Goal: Task Accomplishment & Management: Use online tool/utility

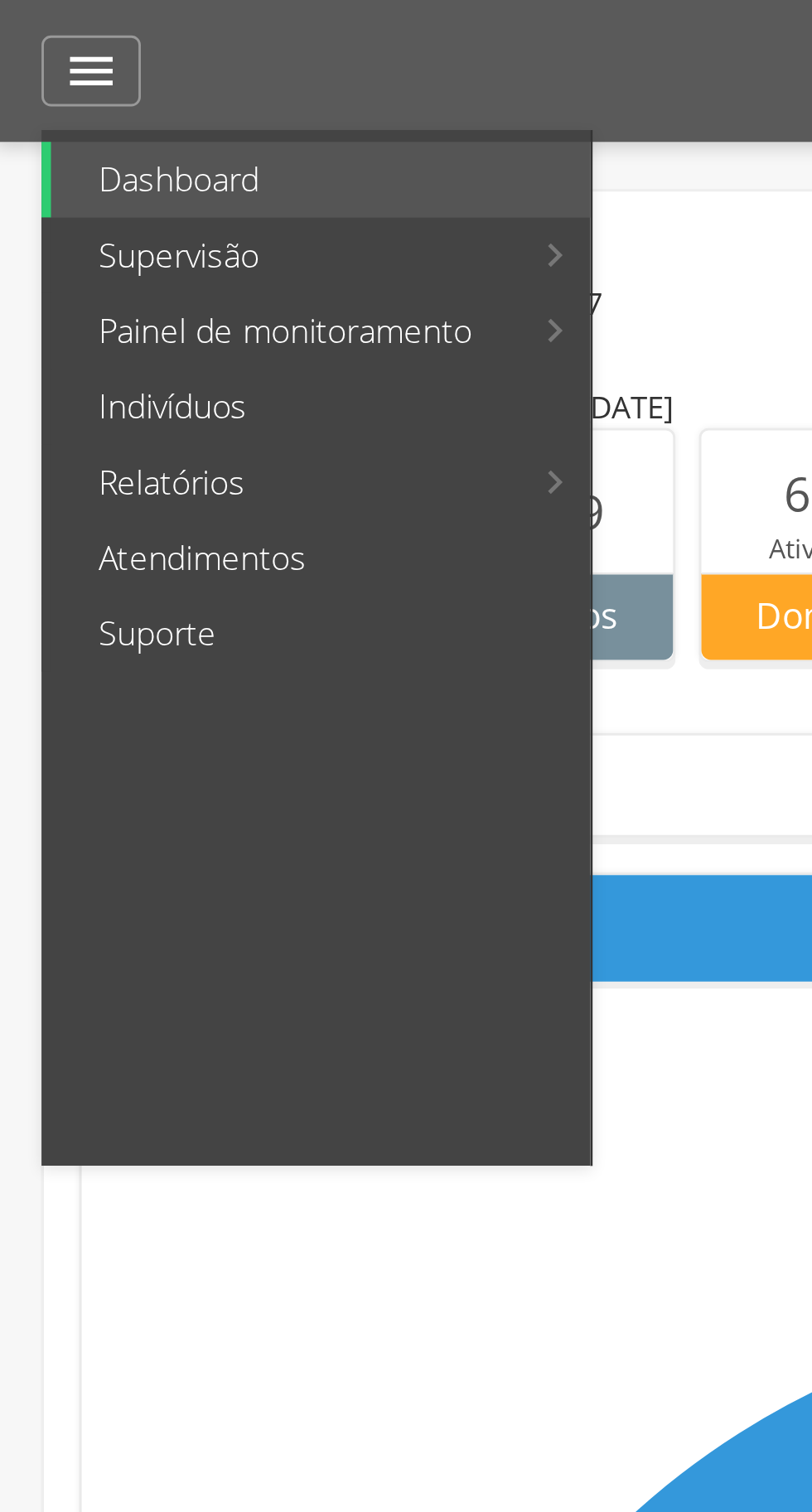
click at [135, 122] on link "Painel de monitoramento" at bounding box center [102, 116] width 164 height 26
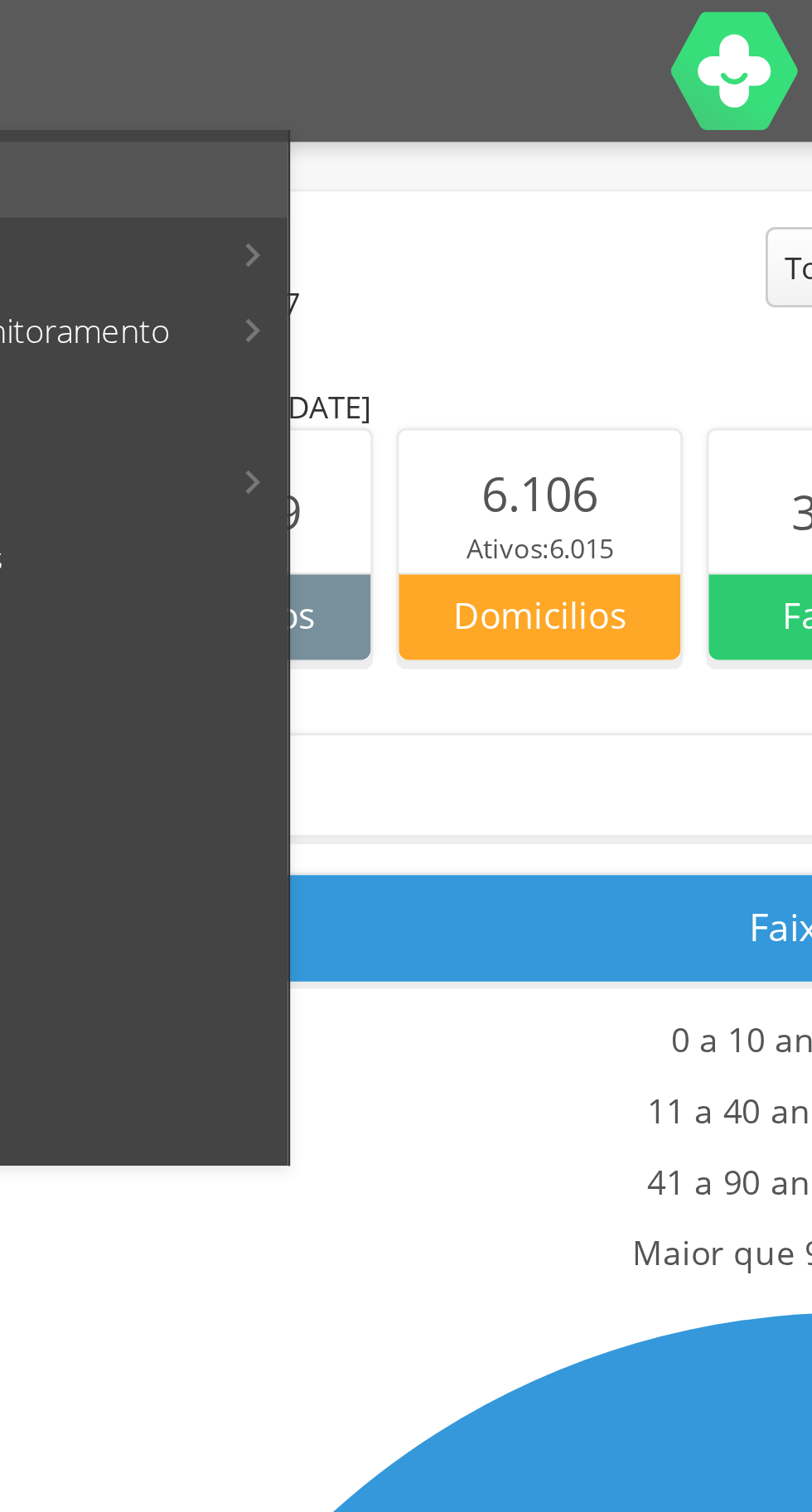
click at [275, 67] on link "Indicadores" at bounding box center [291, 63] width 161 height 26
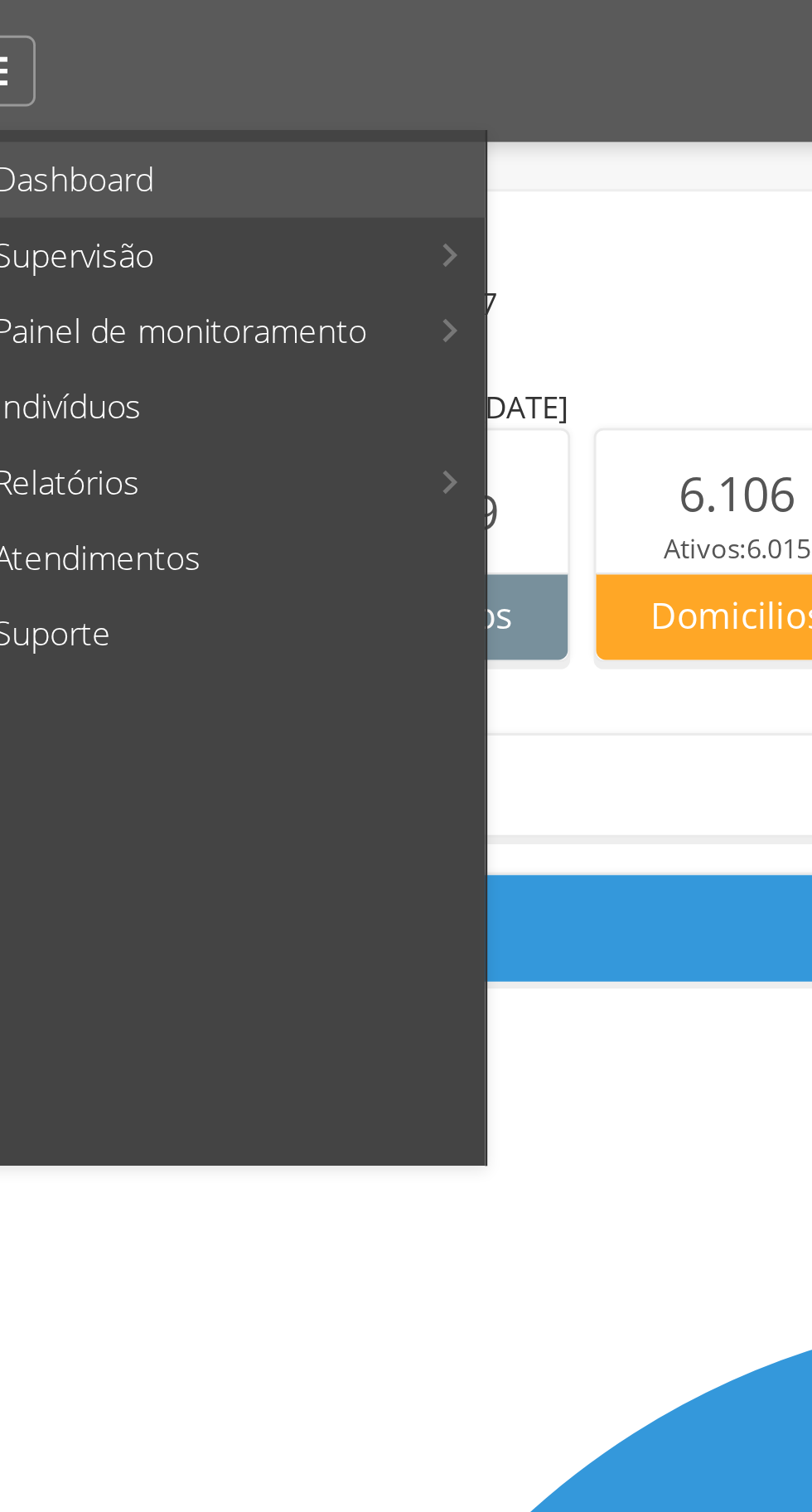
click at [266, 119] on link "Mapa dinâmico" at bounding box center [304, 116] width 186 height 26
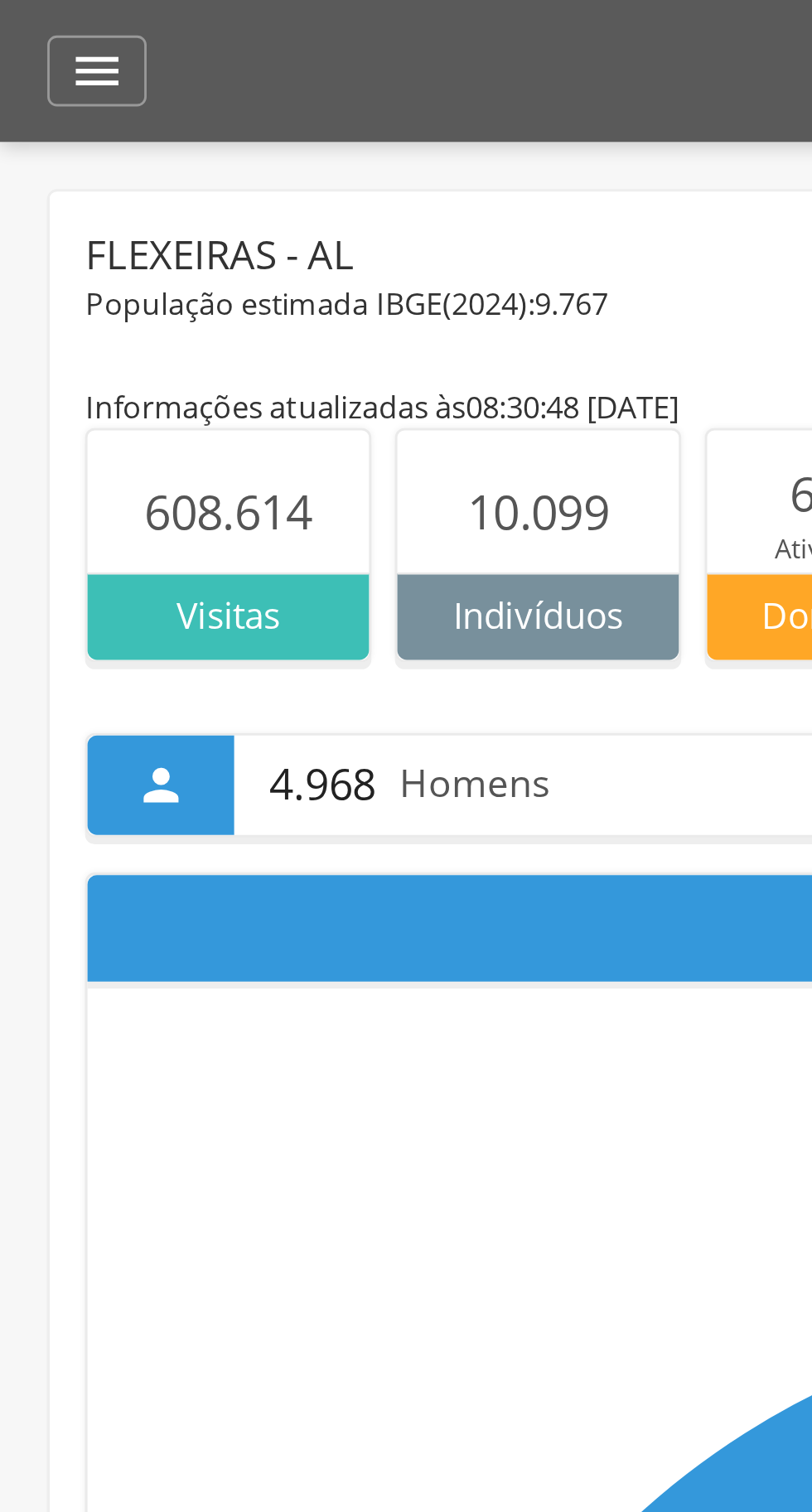
click at [26, 18] on icon "" at bounding box center [34, 25] width 20 height 20
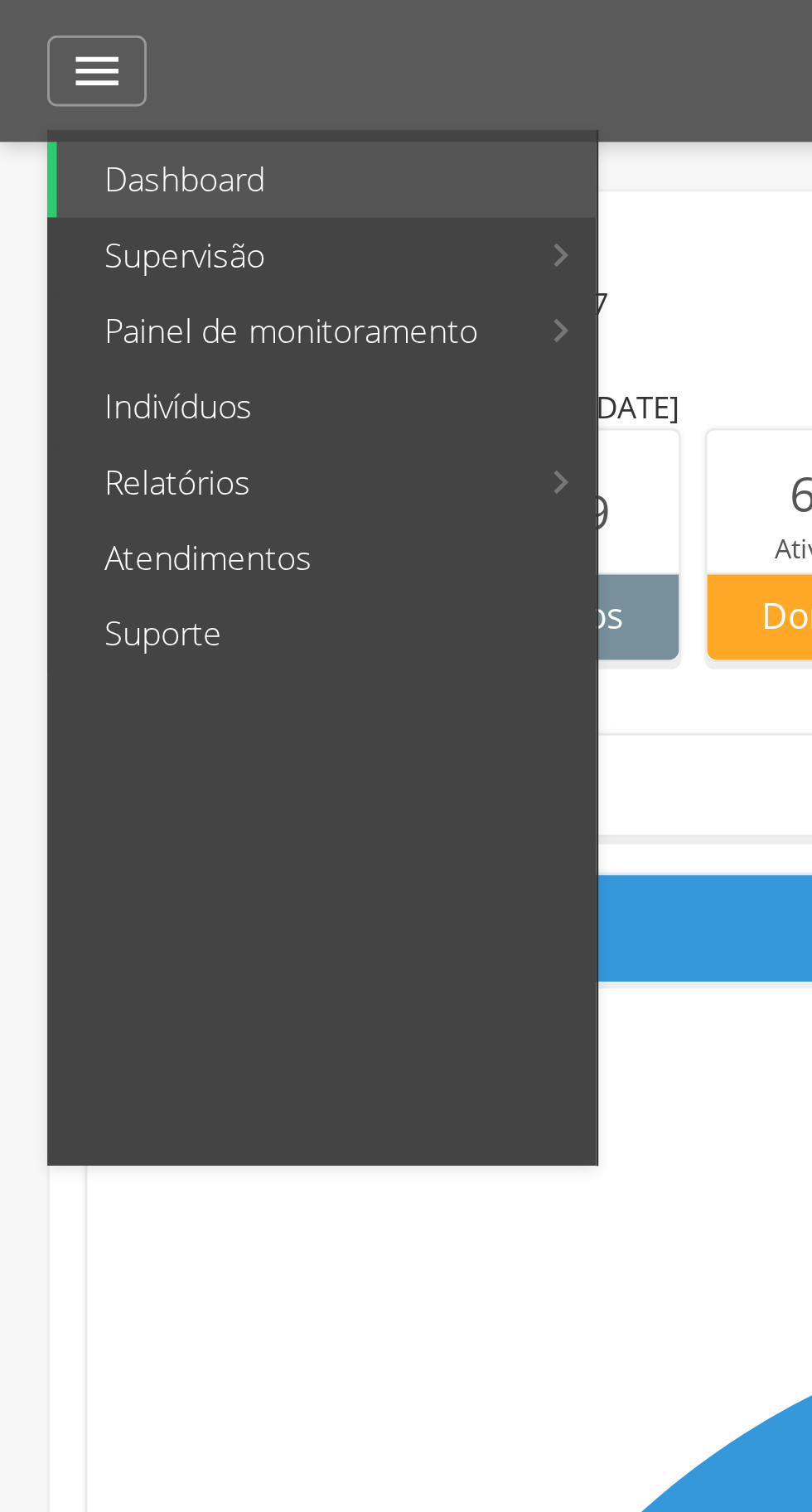
click at [87, 171] on link "Relatórios" at bounding box center [102, 169] width 164 height 26
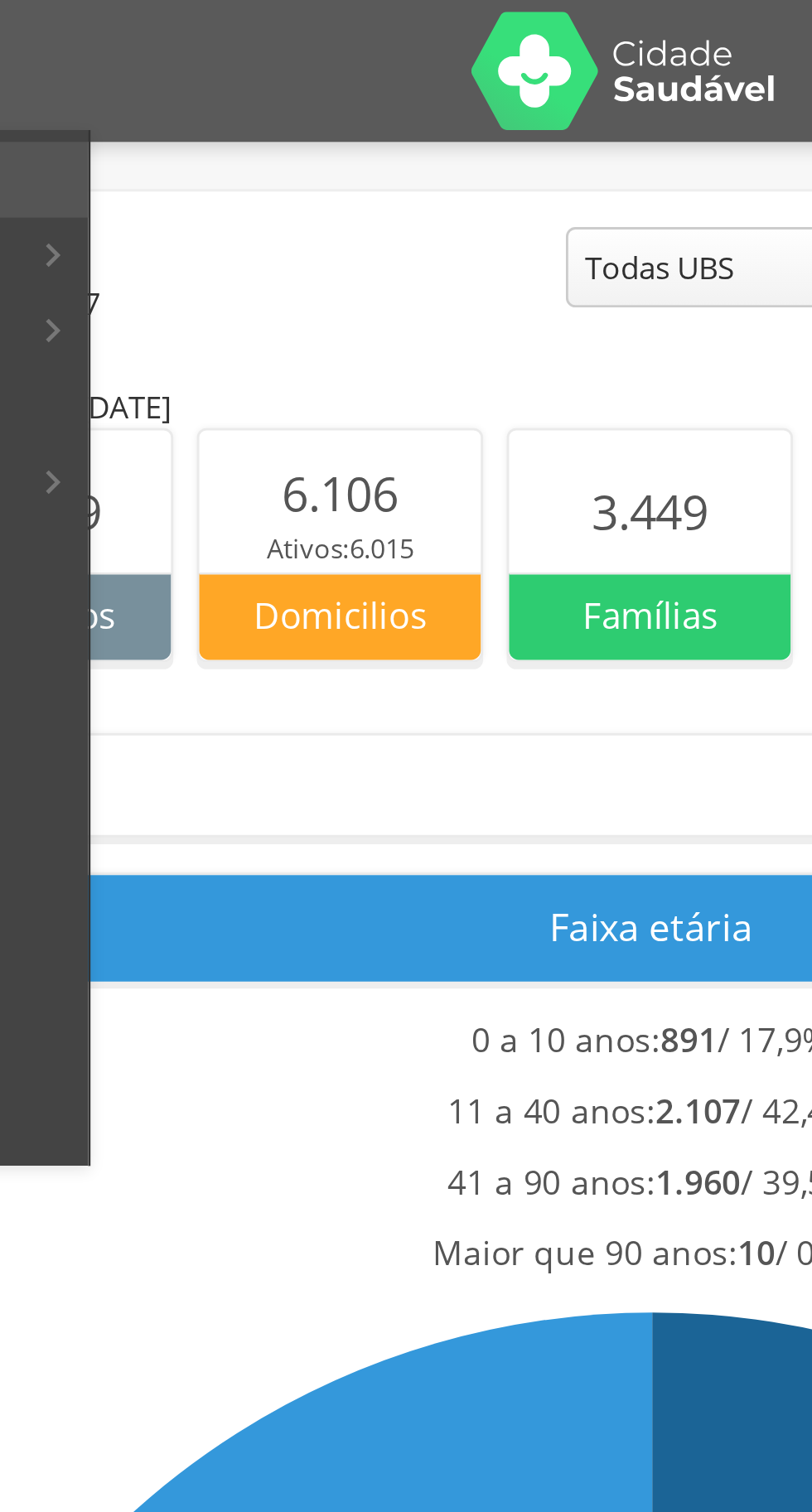
click at [287, 91] on link "Personalizados" at bounding box center [304, 89] width 186 height 26
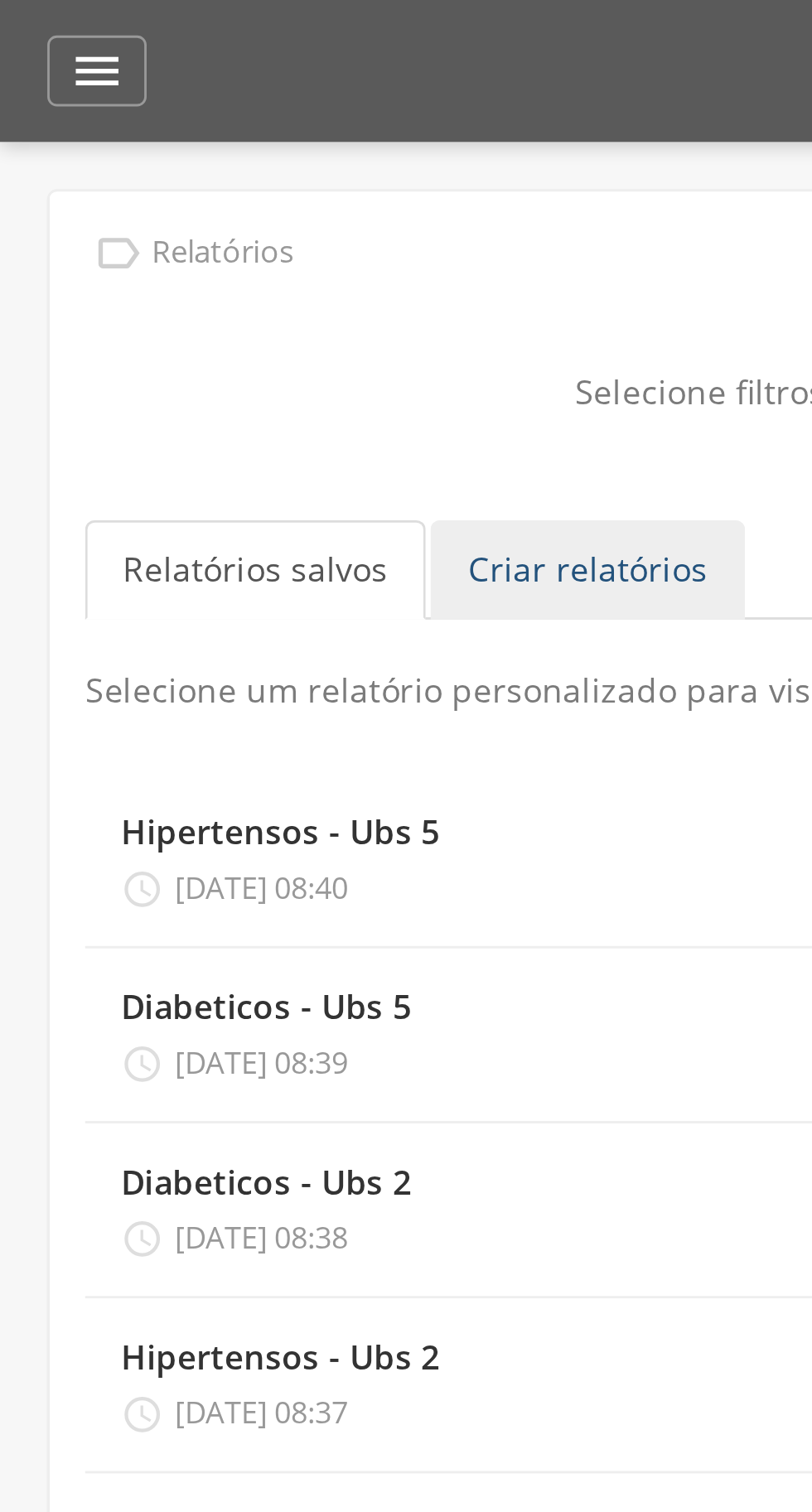
click at [203, 203] on link "Criar relatórios" at bounding box center [205, 200] width 110 height 35
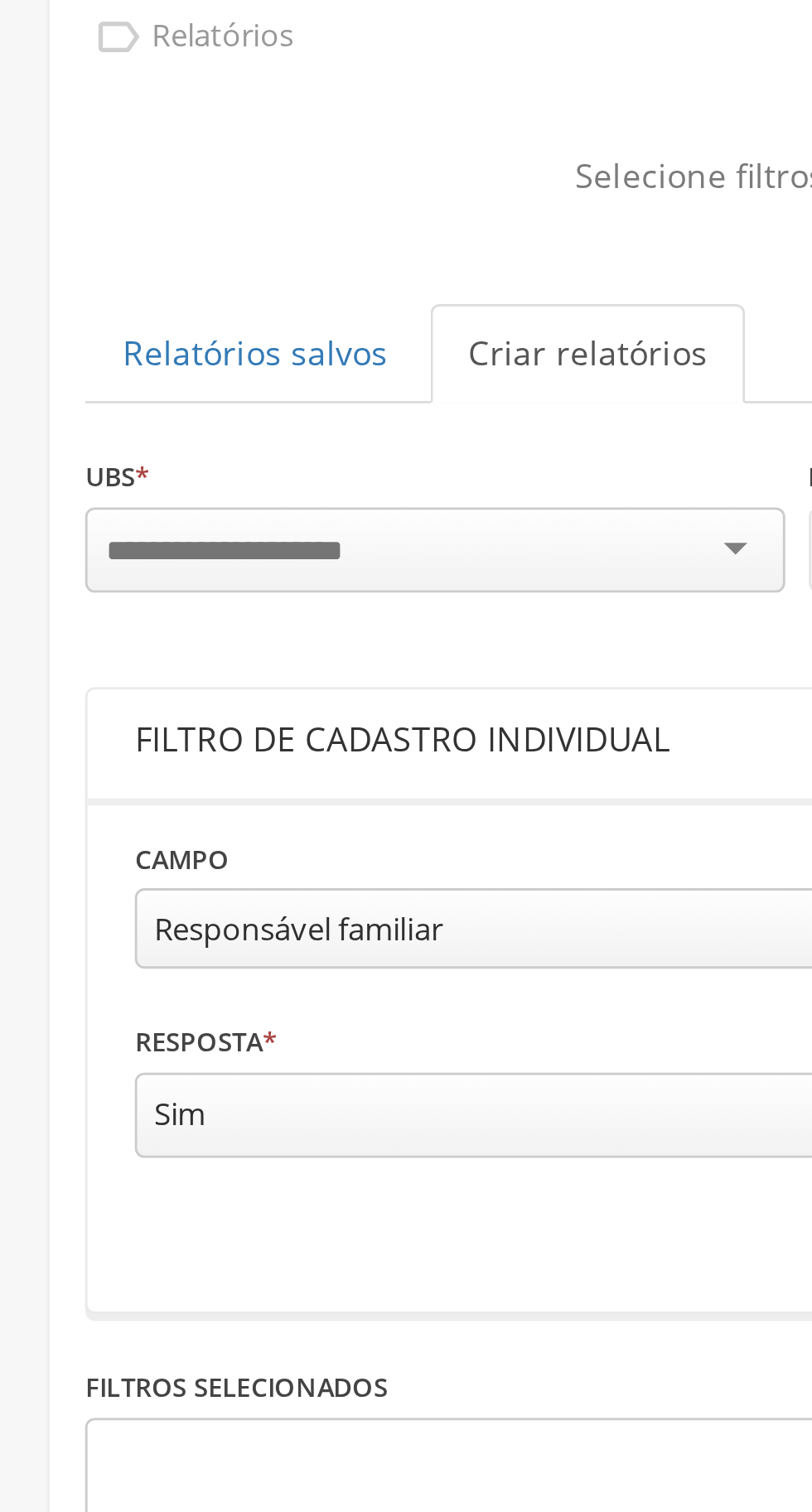
click at [183, 266] on div at bounding box center [152, 268] width 245 height 30
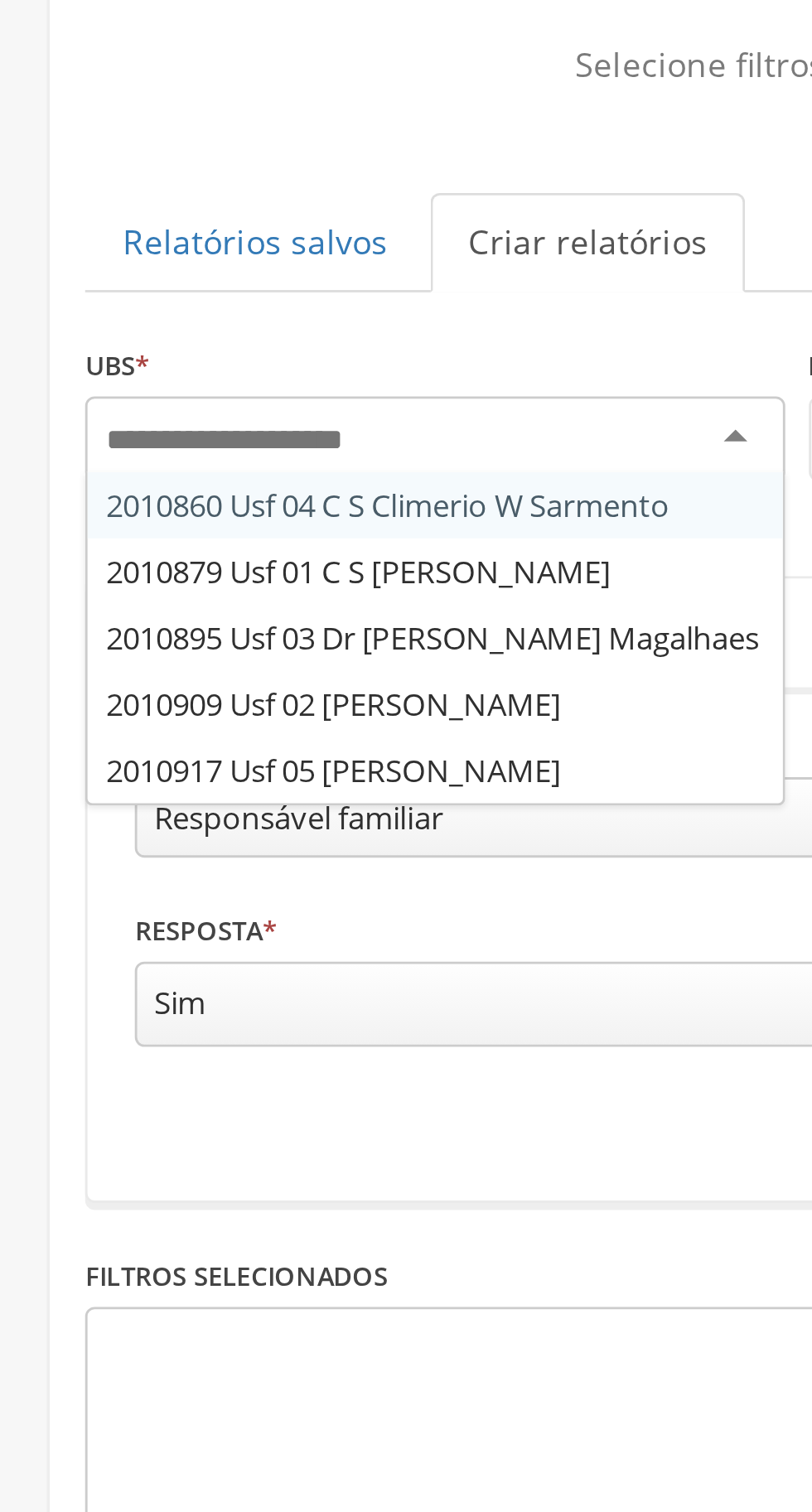
click at [168, 294] on div "UBS * 2010860 Usf 04 C S Climerio W Sarmento 2010879 Usf 01 C S Dolores Jatoba …" at bounding box center [406, 266] width 753 height 67
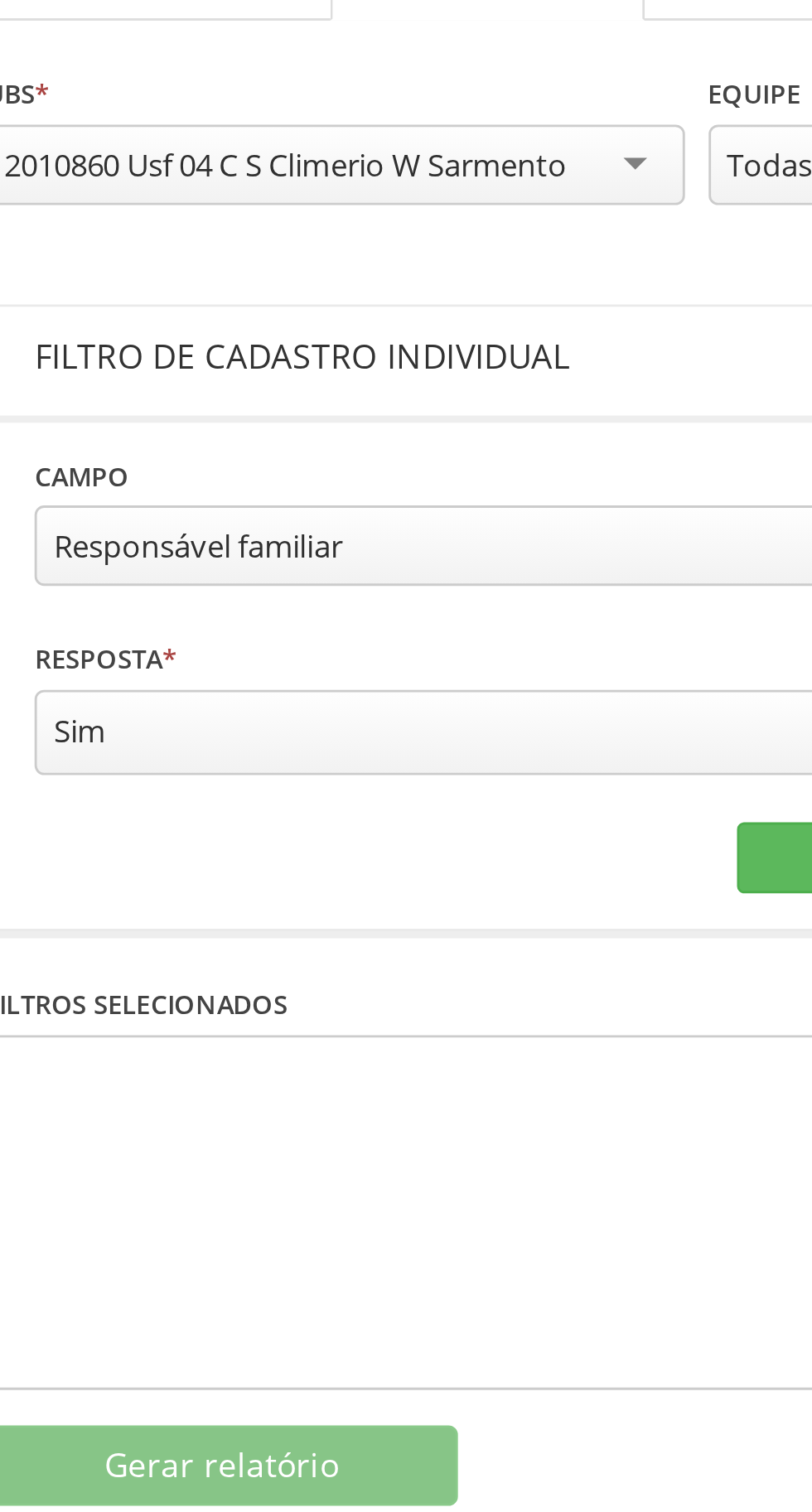
click at [222, 401] on div "Responsável familiar" at bounding box center [216, 400] width 338 height 28
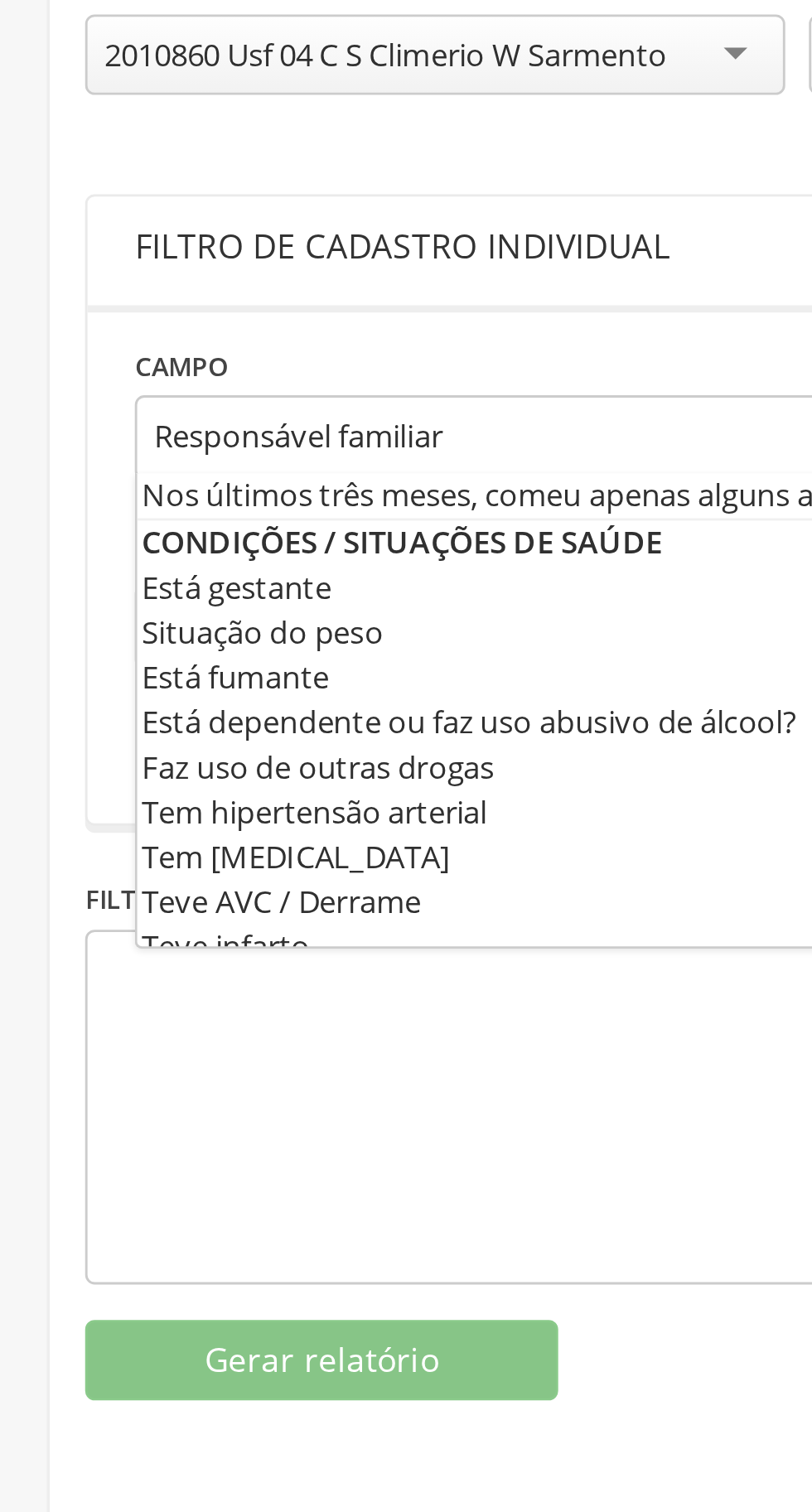
scroll to position [458, 0]
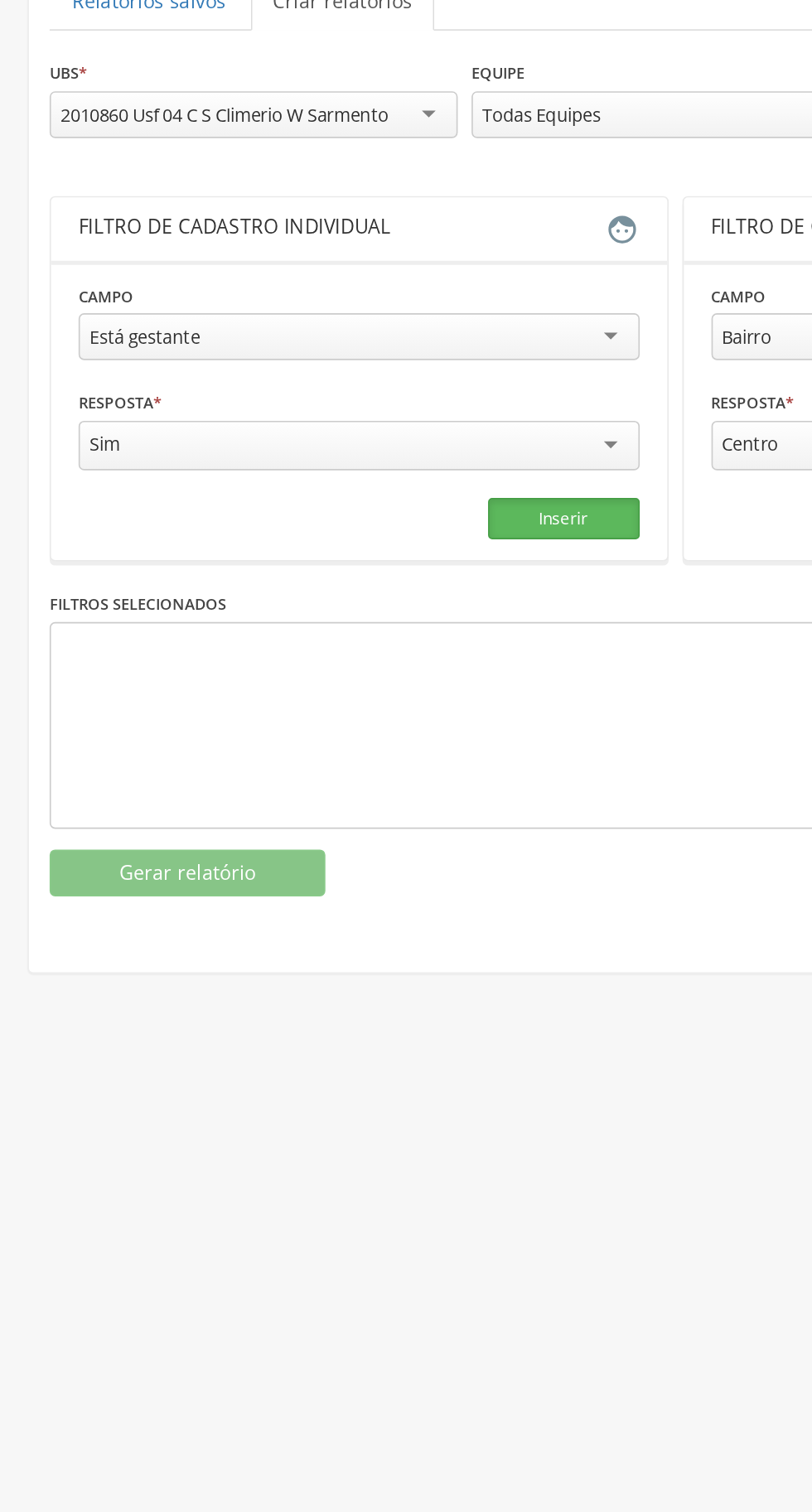
click at [352, 502] on button "Inserir" at bounding box center [339, 510] width 91 height 25
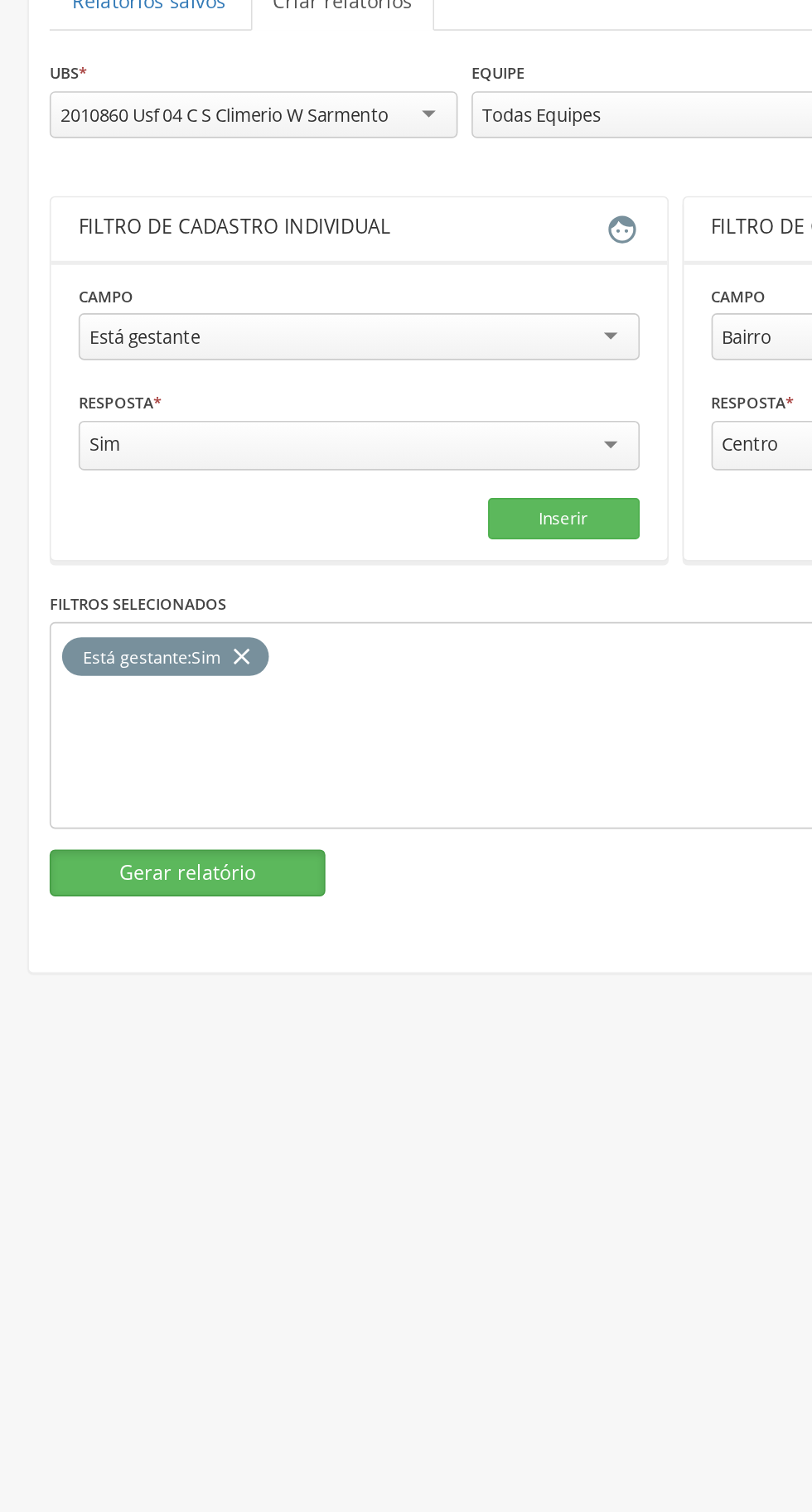
click at [136, 711] on button "Gerar relatório" at bounding box center [113, 723] width 166 height 28
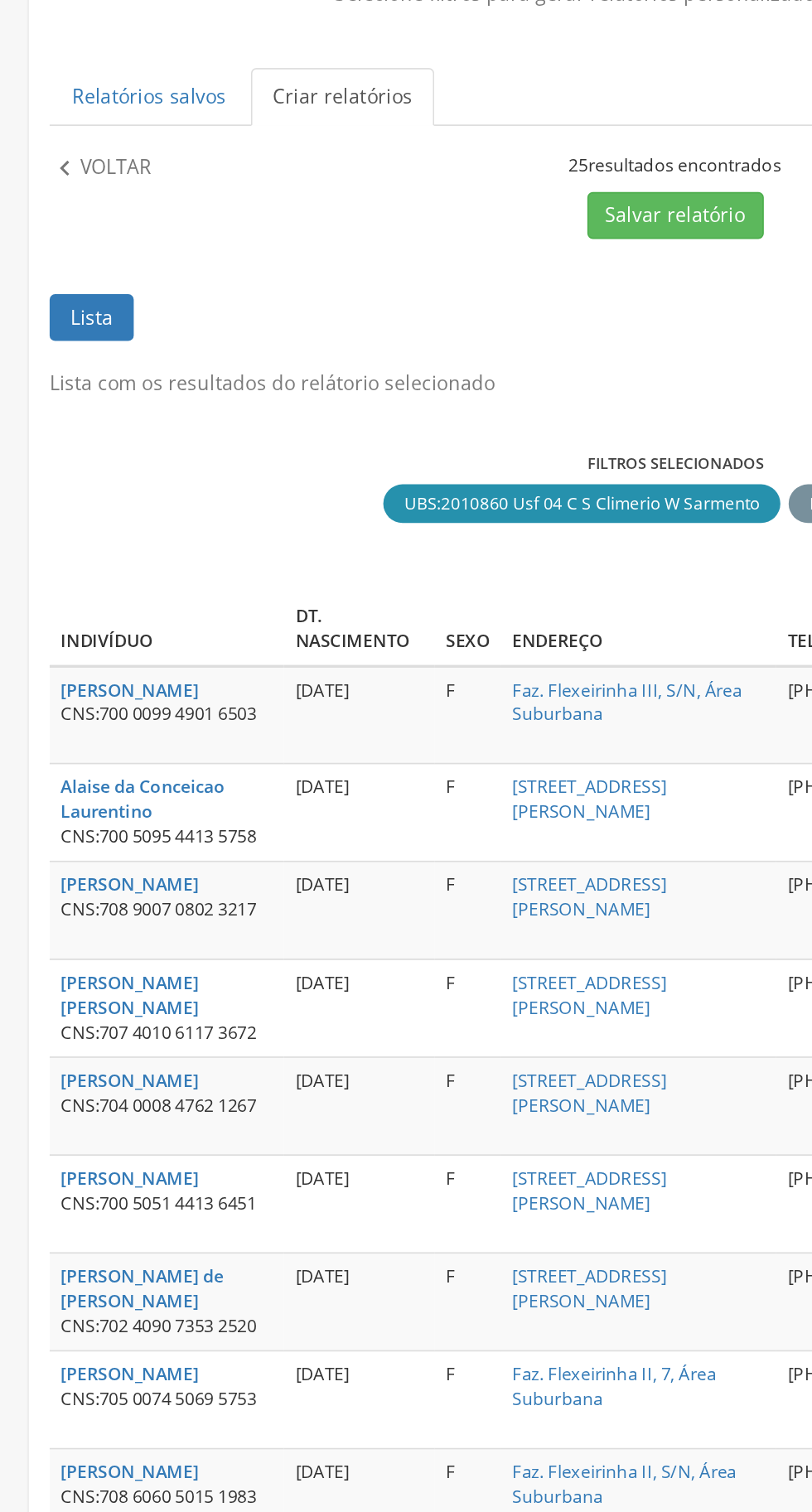
click at [58, 237] on p "Voltar" at bounding box center [69, 243] width 43 height 18
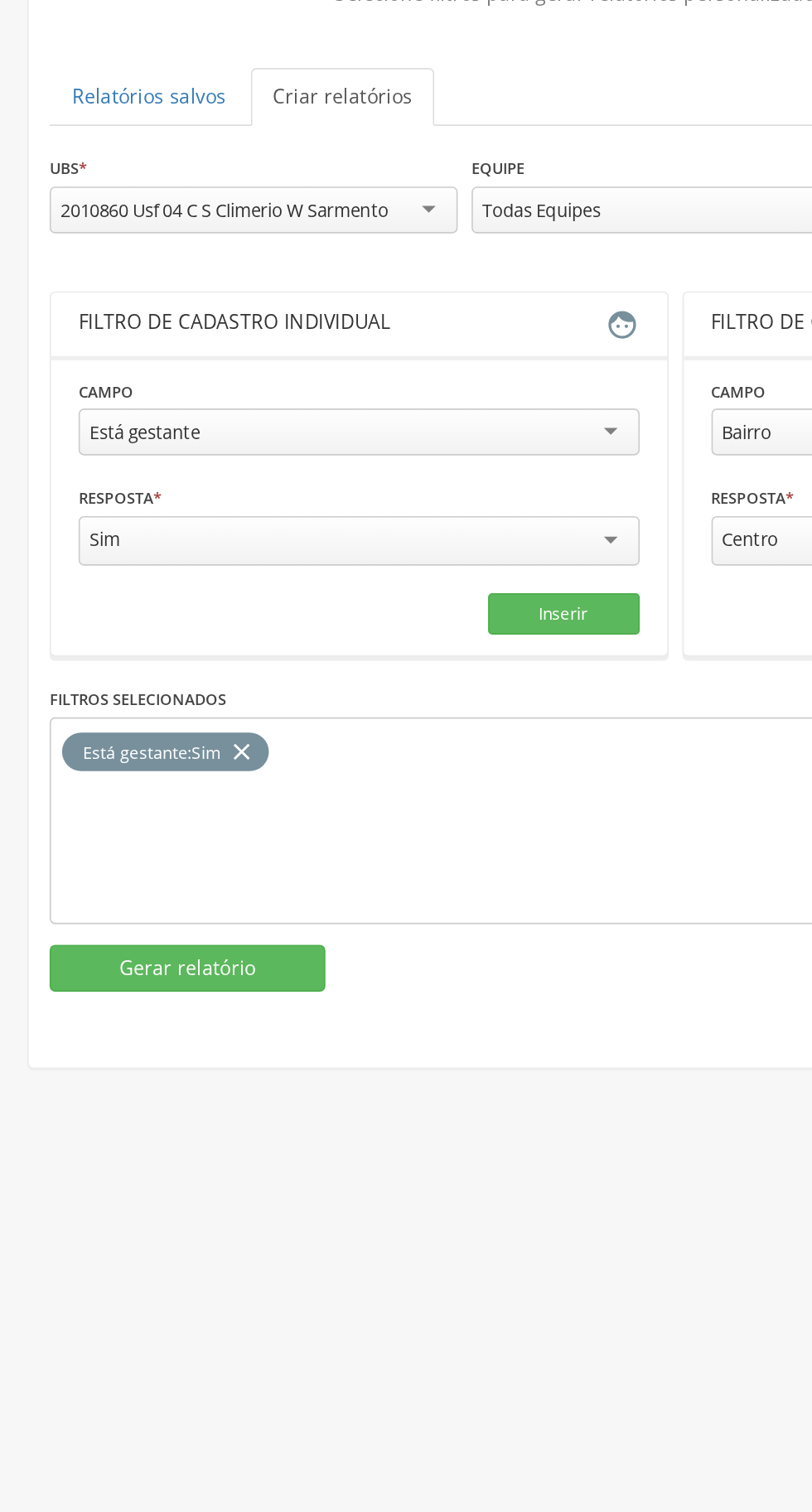
click at [180, 260] on div "2010860 Usf 04 C S Climerio W Sarmento" at bounding box center [135, 267] width 197 height 15
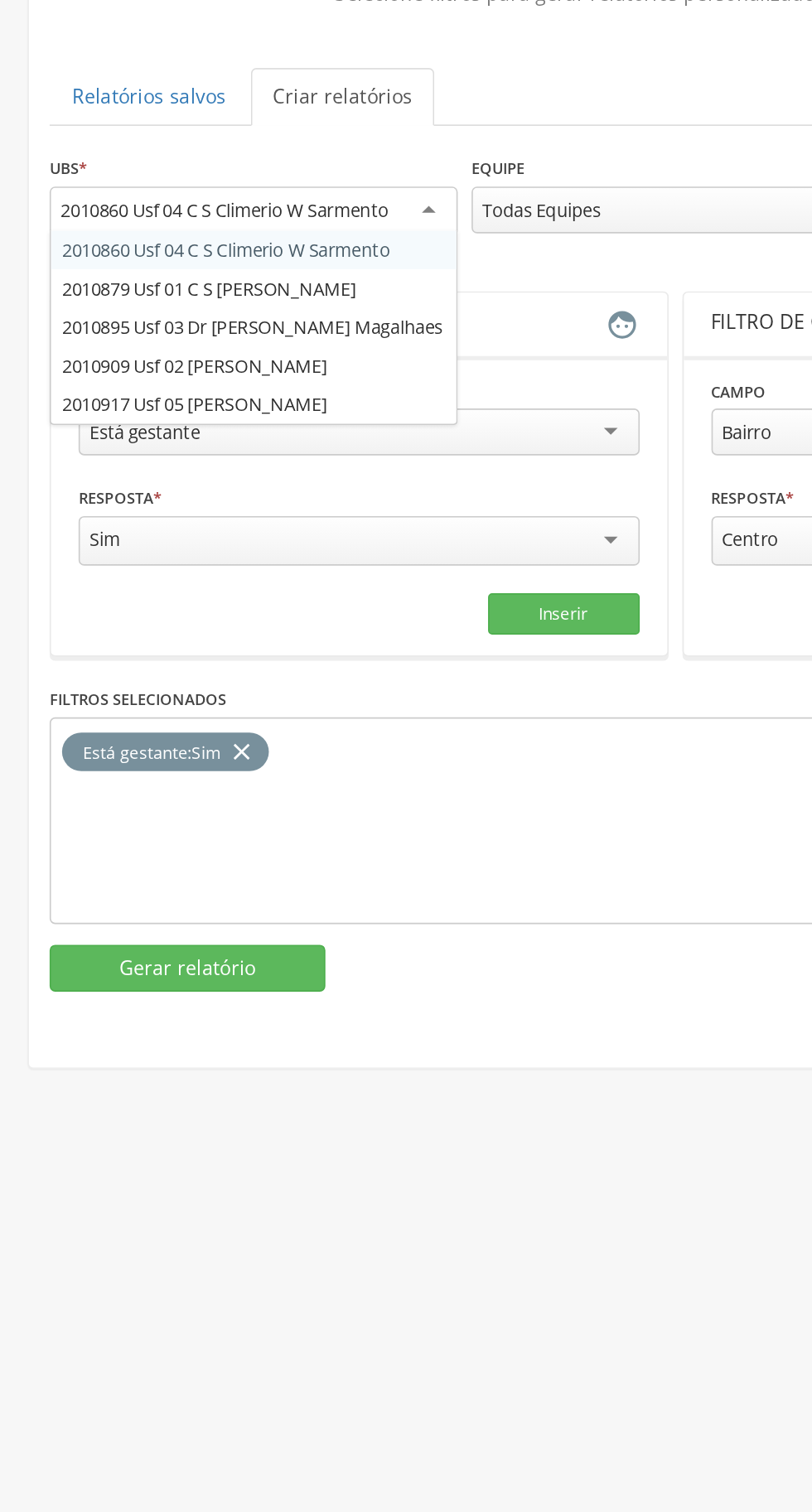
click at [186, 310] on div "**********" at bounding box center [406, 485] width 753 height 503
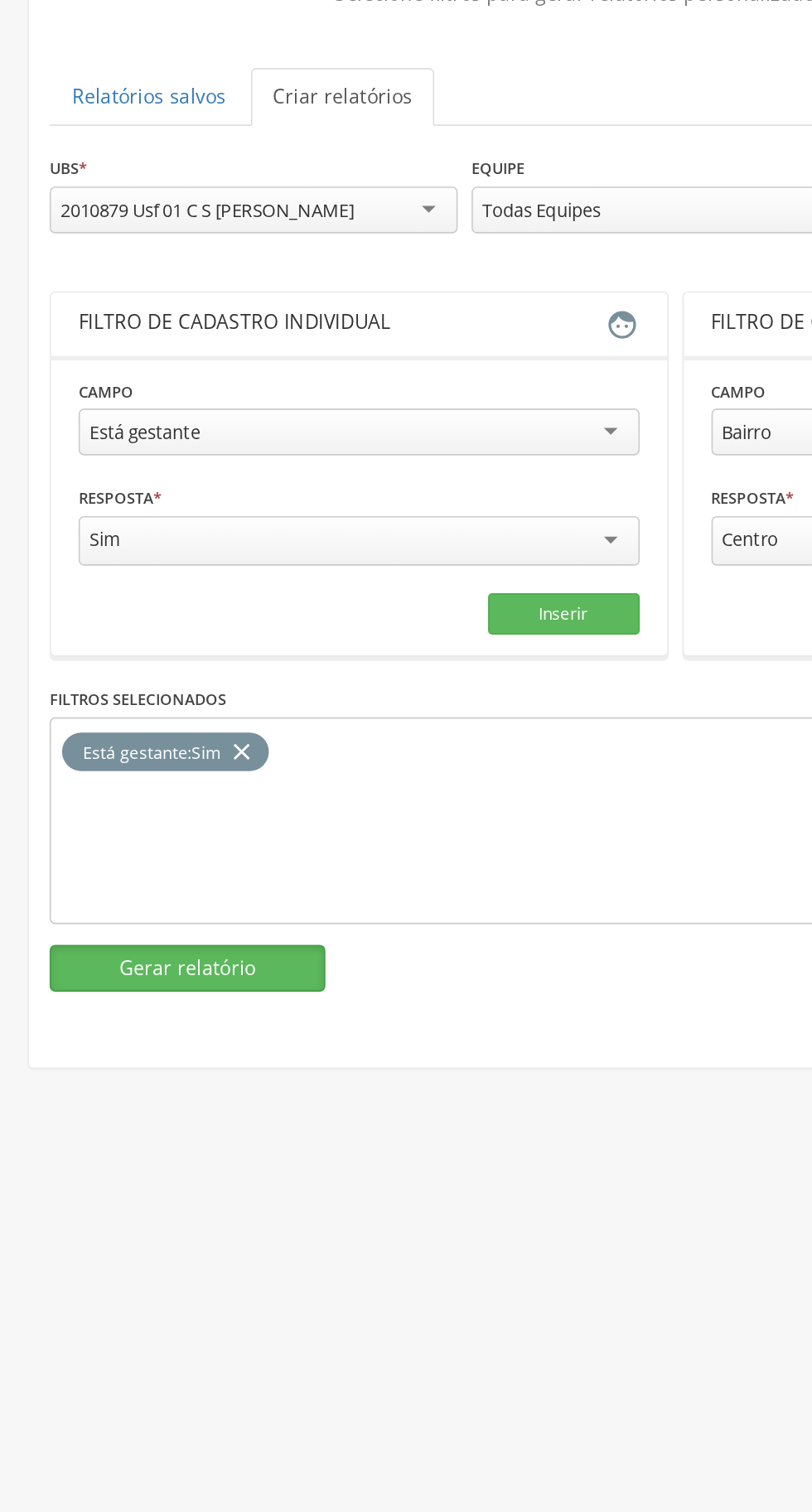
click at [131, 712] on button "Gerar relatório" at bounding box center [113, 723] width 166 height 28
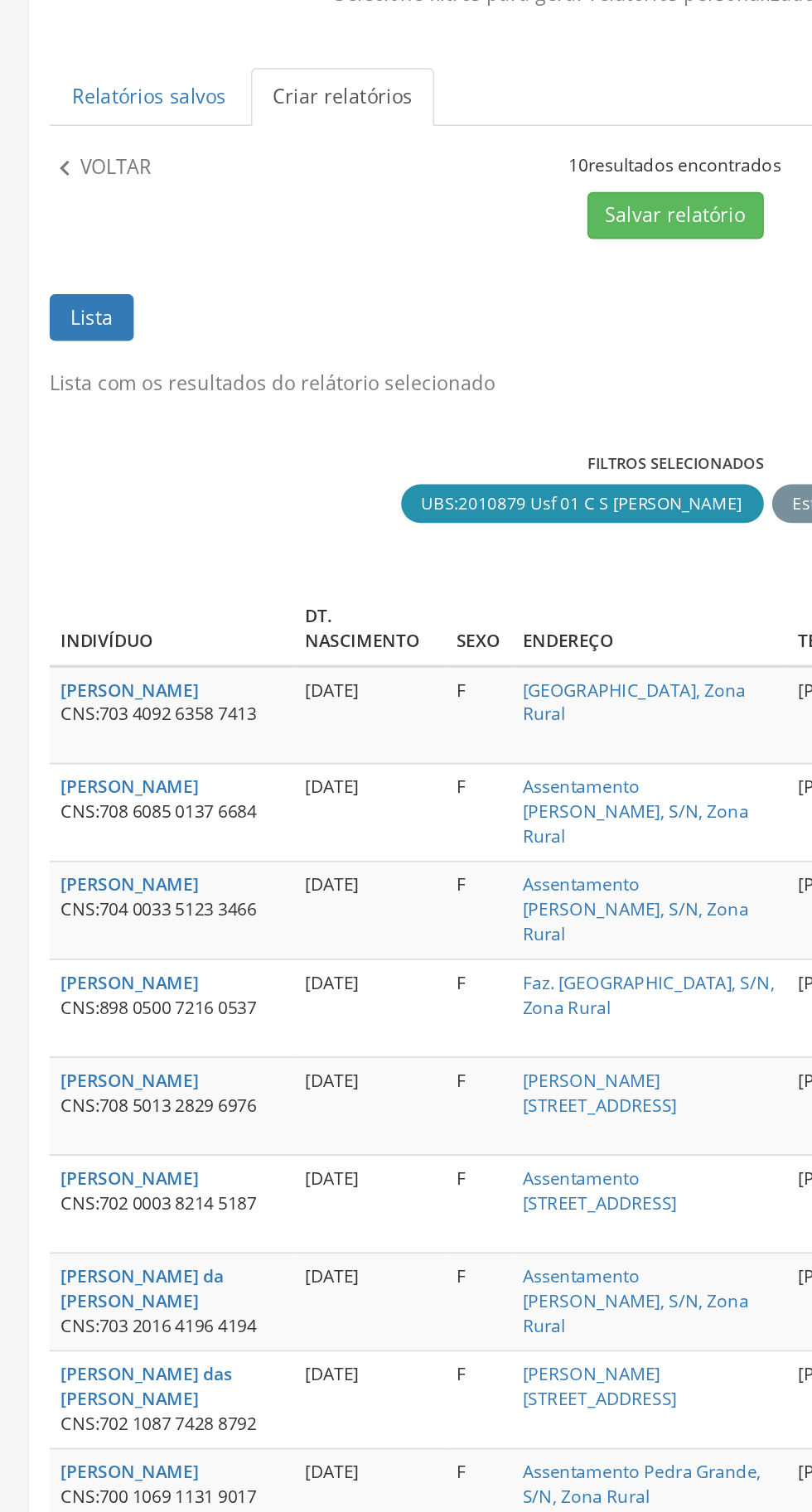
click at [60, 234] on p "Voltar" at bounding box center [69, 243] width 43 height 18
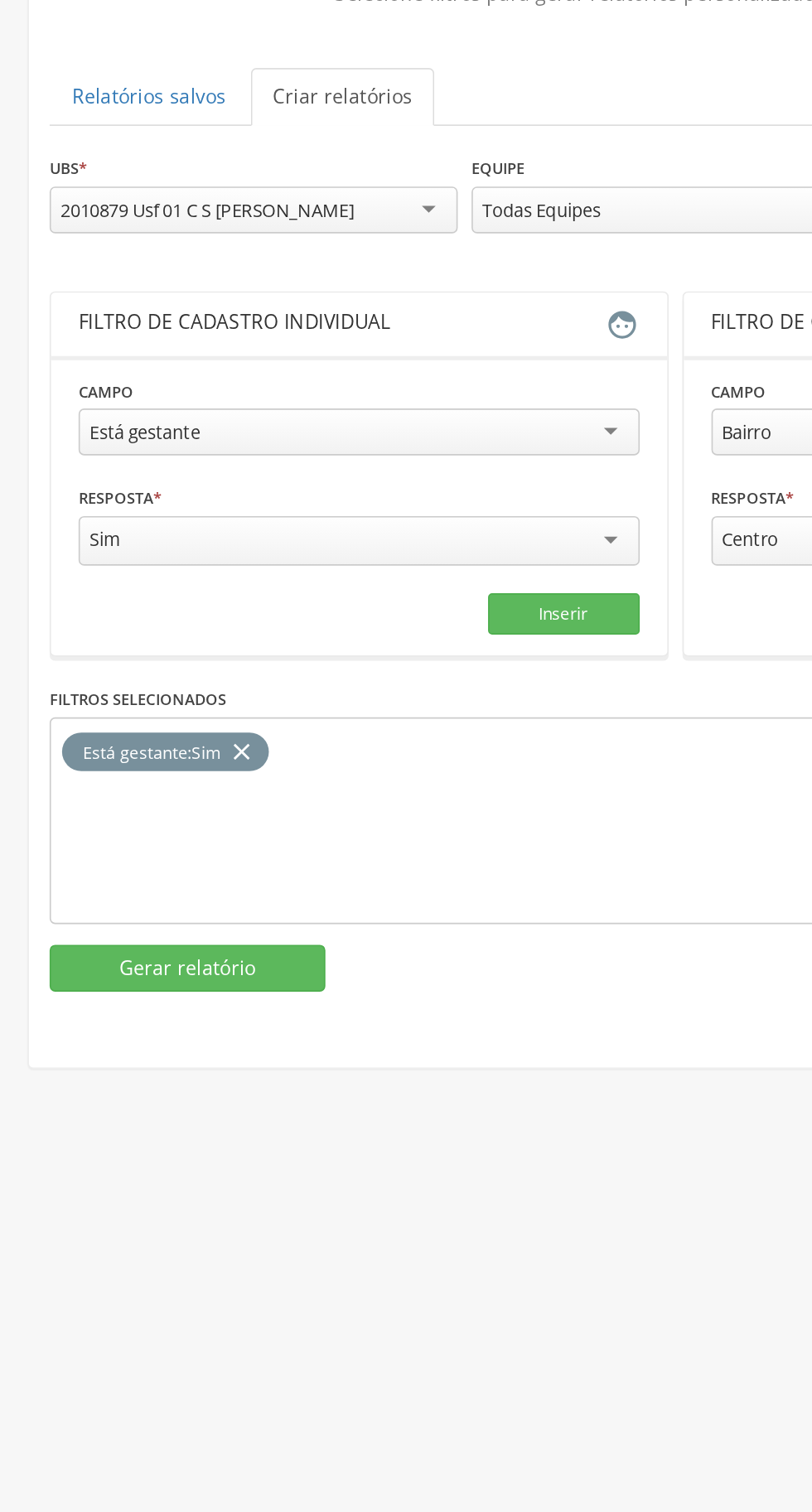
click at [240, 262] on div "2010879 Usf 01 C S [PERSON_NAME]" at bounding box center [152, 267] width 245 height 28
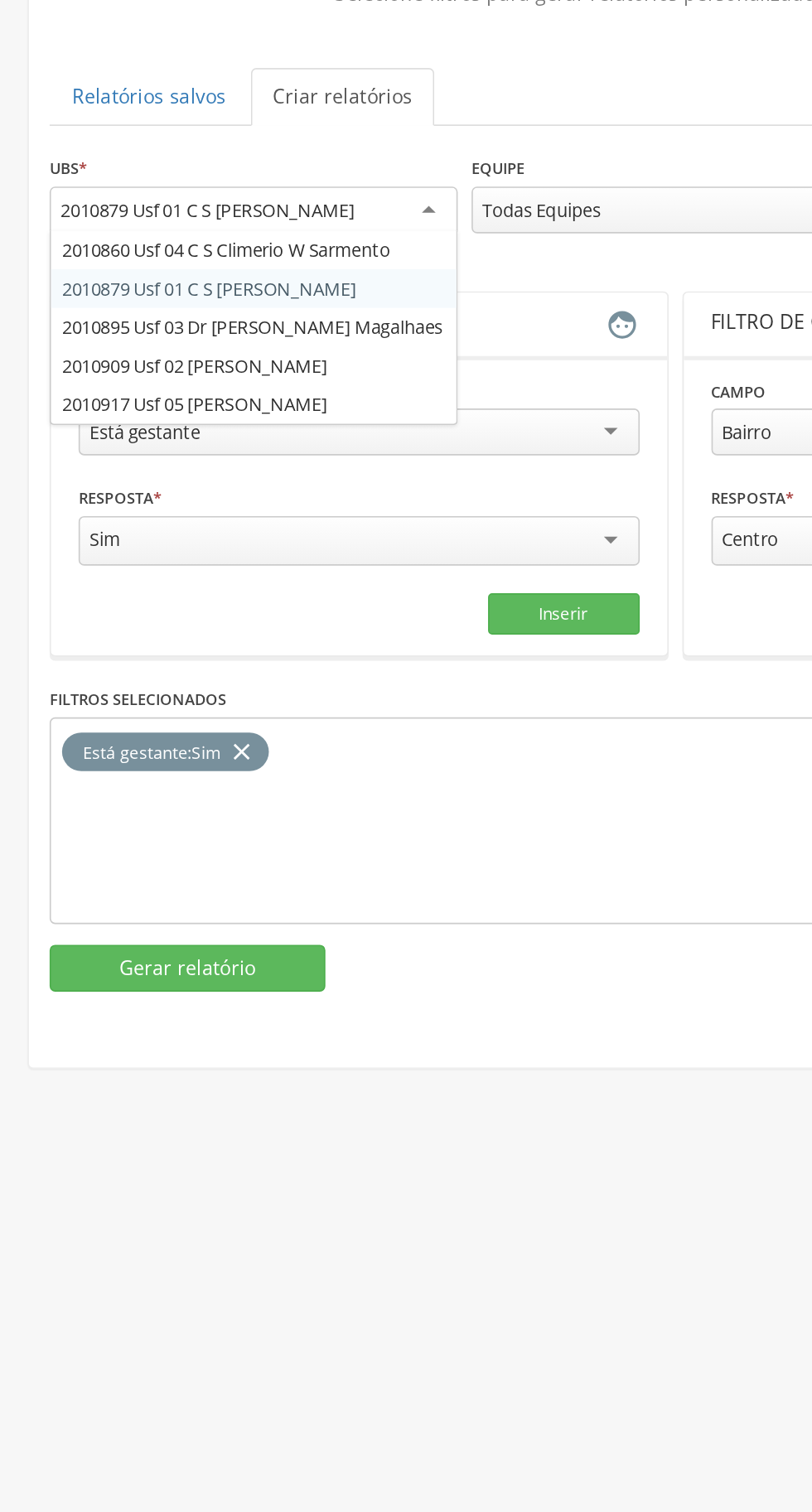
click at [185, 330] on div "**********" at bounding box center [406, 485] width 753 height 503
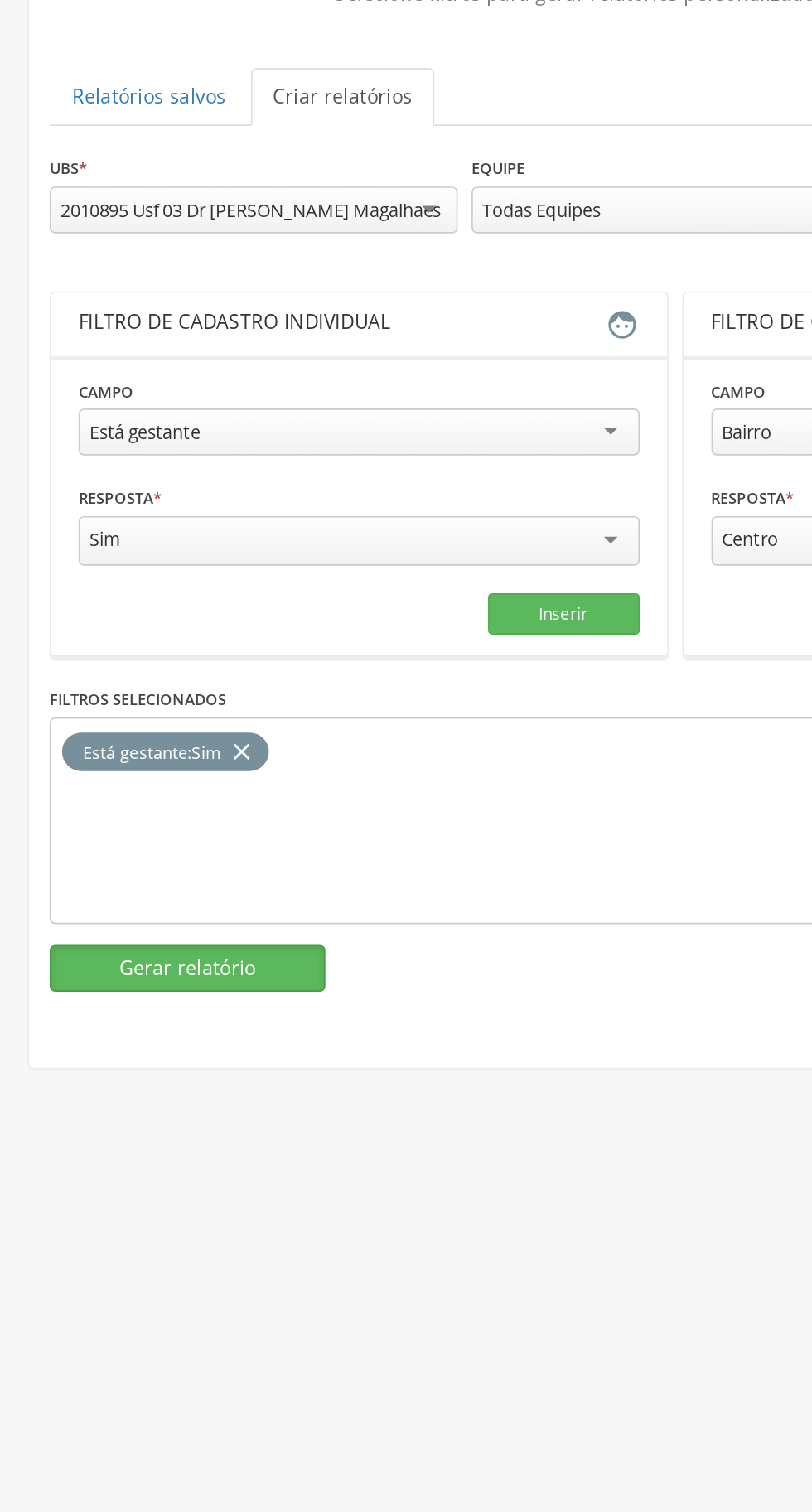
click at [152, 720] on button "Gerar relatório" at bounding box center [113, 723] width 166 height 28
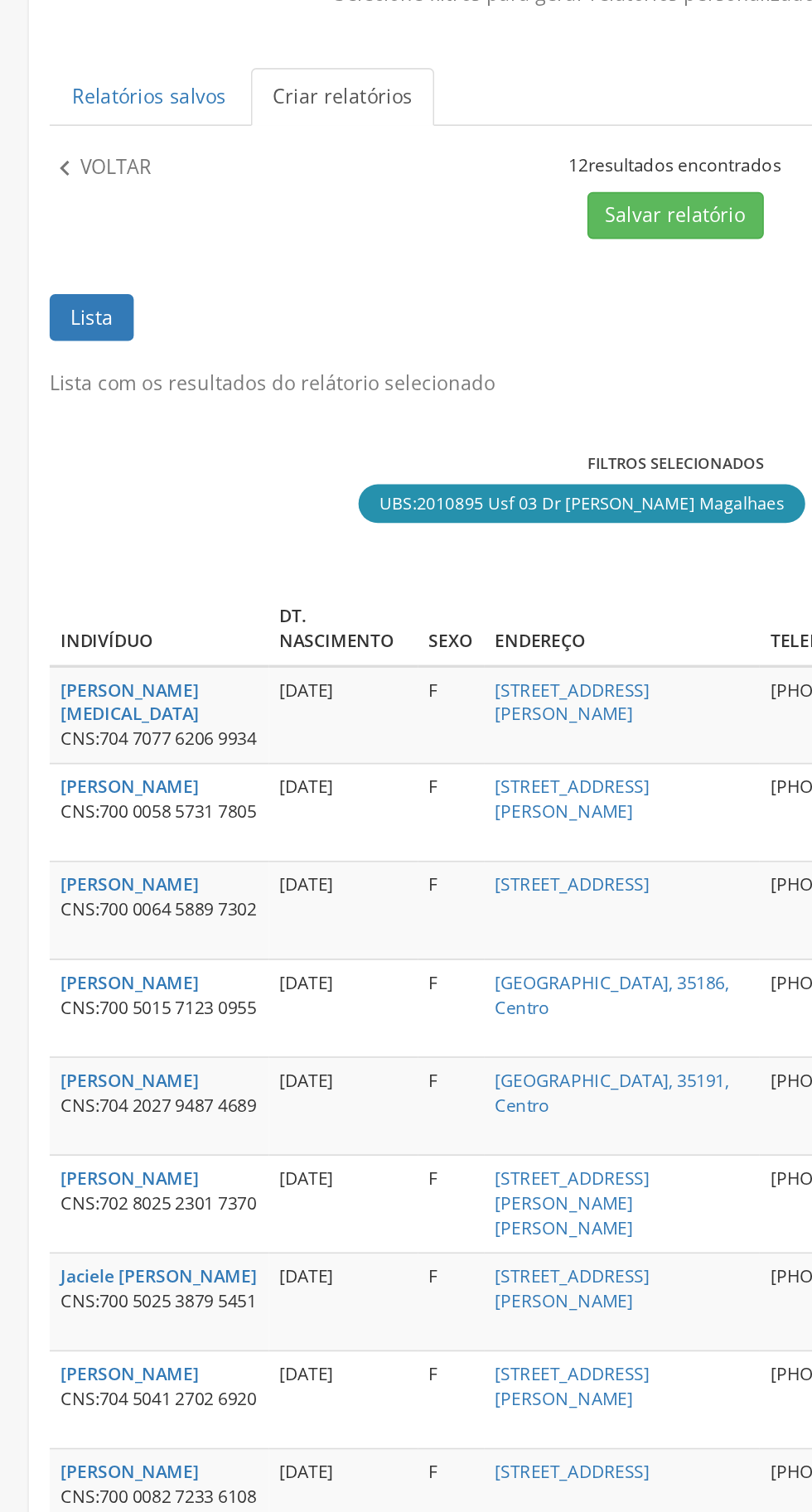
click at [70, 240] on p "Voltar" at bounding box center [69, 243] width 43 height 18
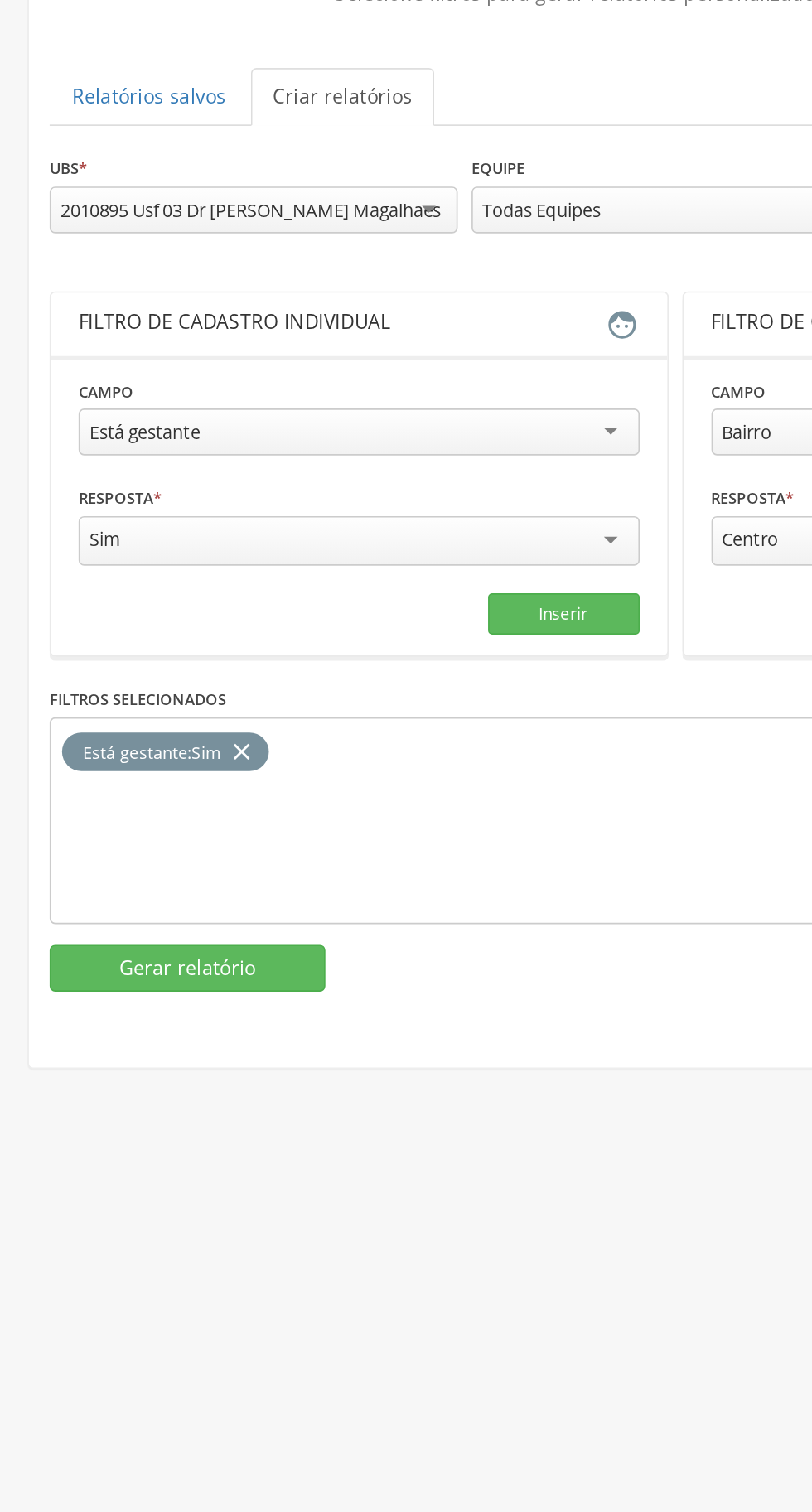
click at [221, 274] on div "2010895 Usf 03 Dr [PERSON_NAME] Magalhaes" at bounding box center [151, 267] width 229 height 15
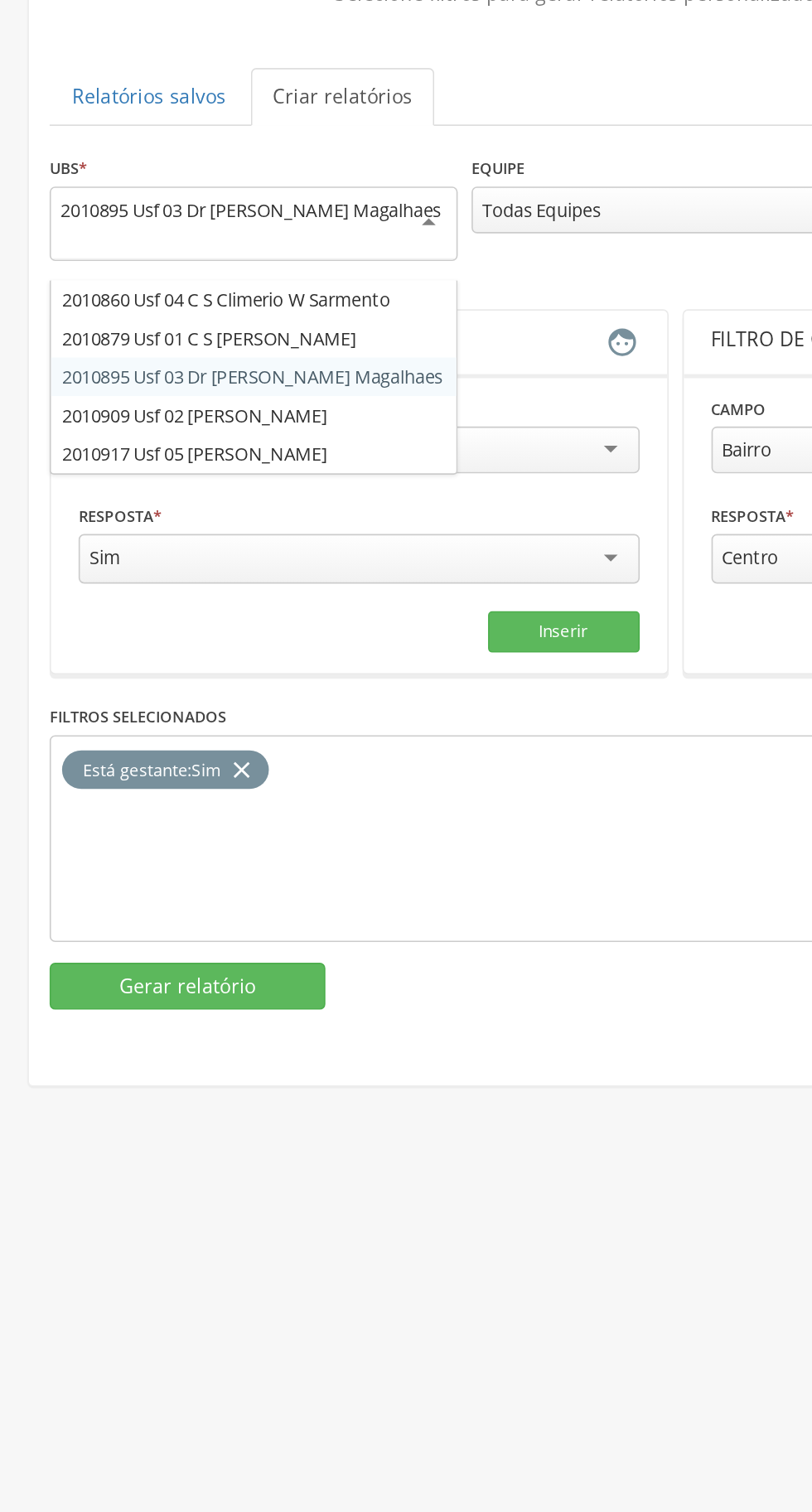
click at [192, 398] on div "**********" at bounding box center [406, 491] width 753 height 514
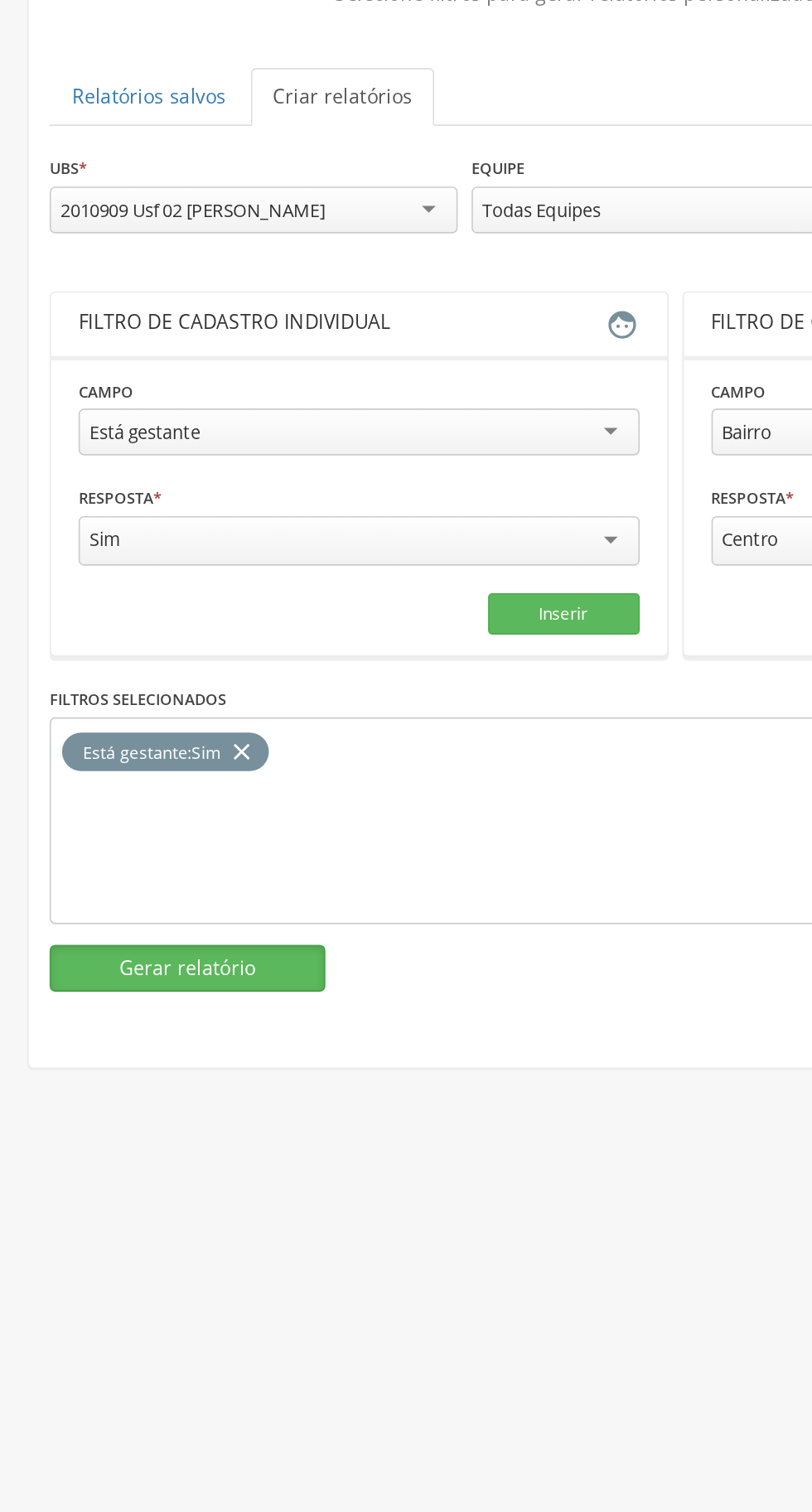
click at [143, 714] on button "Gerar relatório" at bounding box center [113, 723] width 166 height 28
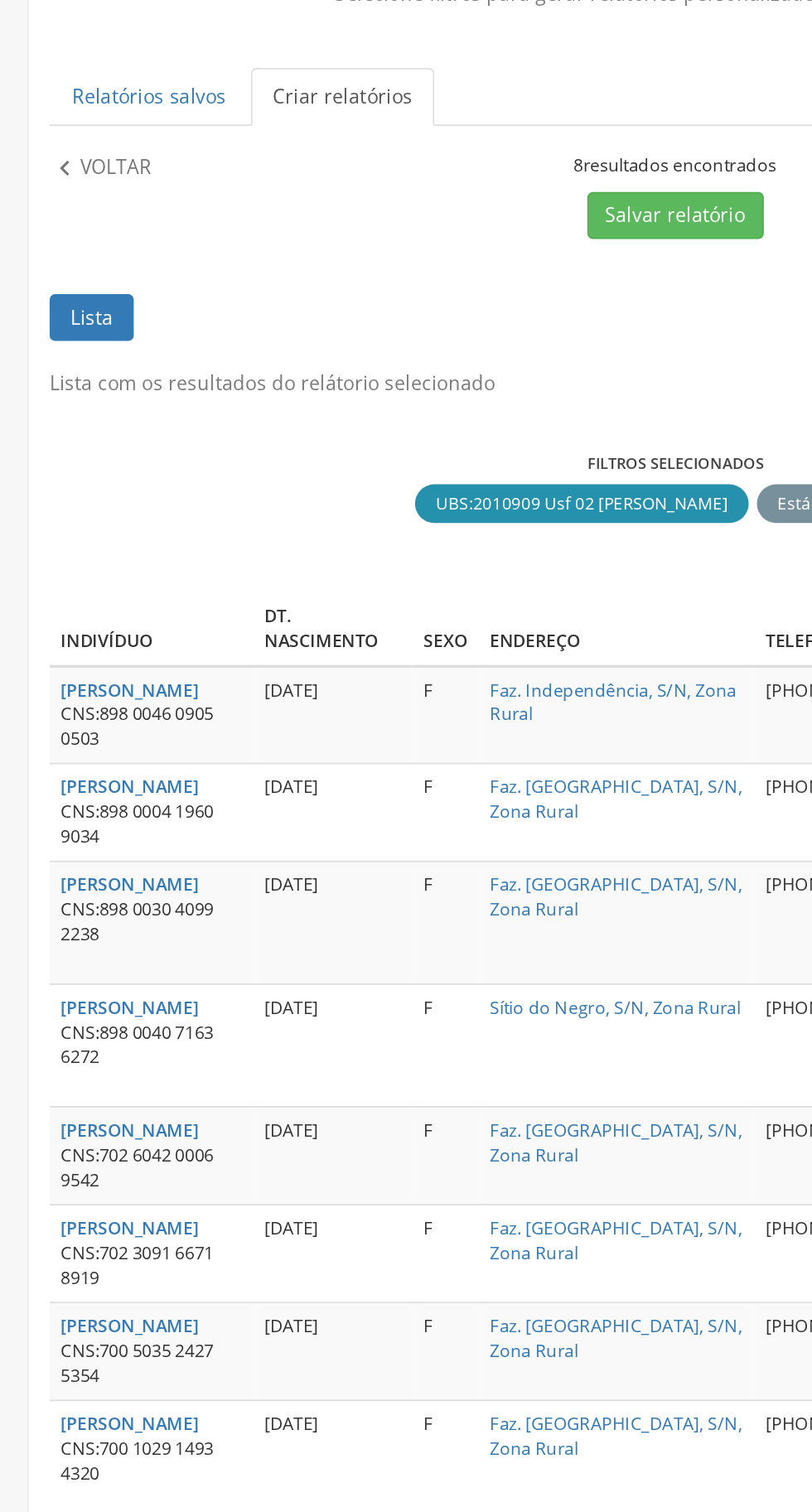
click at [64, 242] on p "Voltar" at bounding box center [69, 243] width 43 height 18
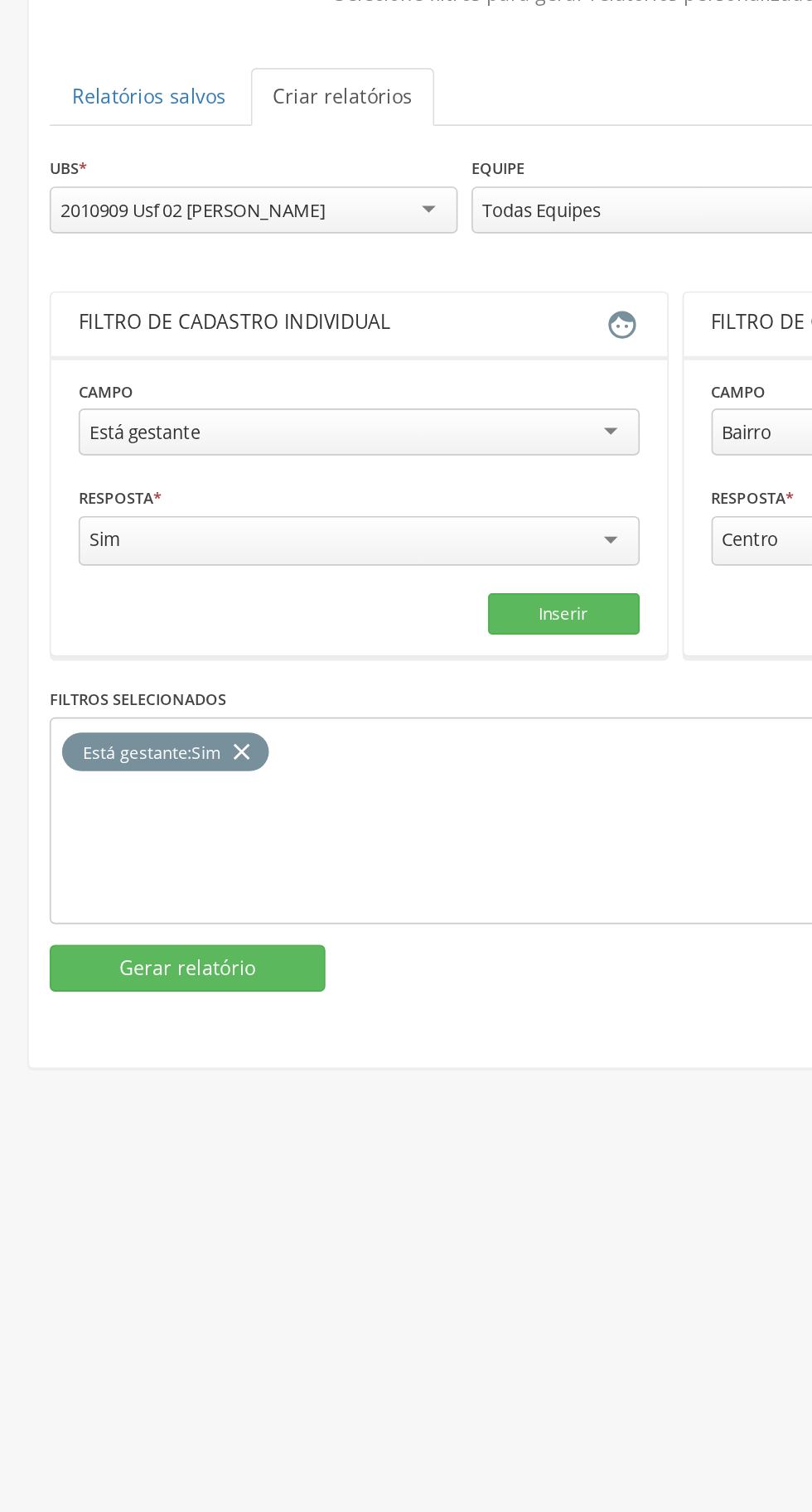
click at [193, 257] on div "2010909 Usf 02 [PERSON_NAME]" at bounding box center [152, 267] width 245 height 28
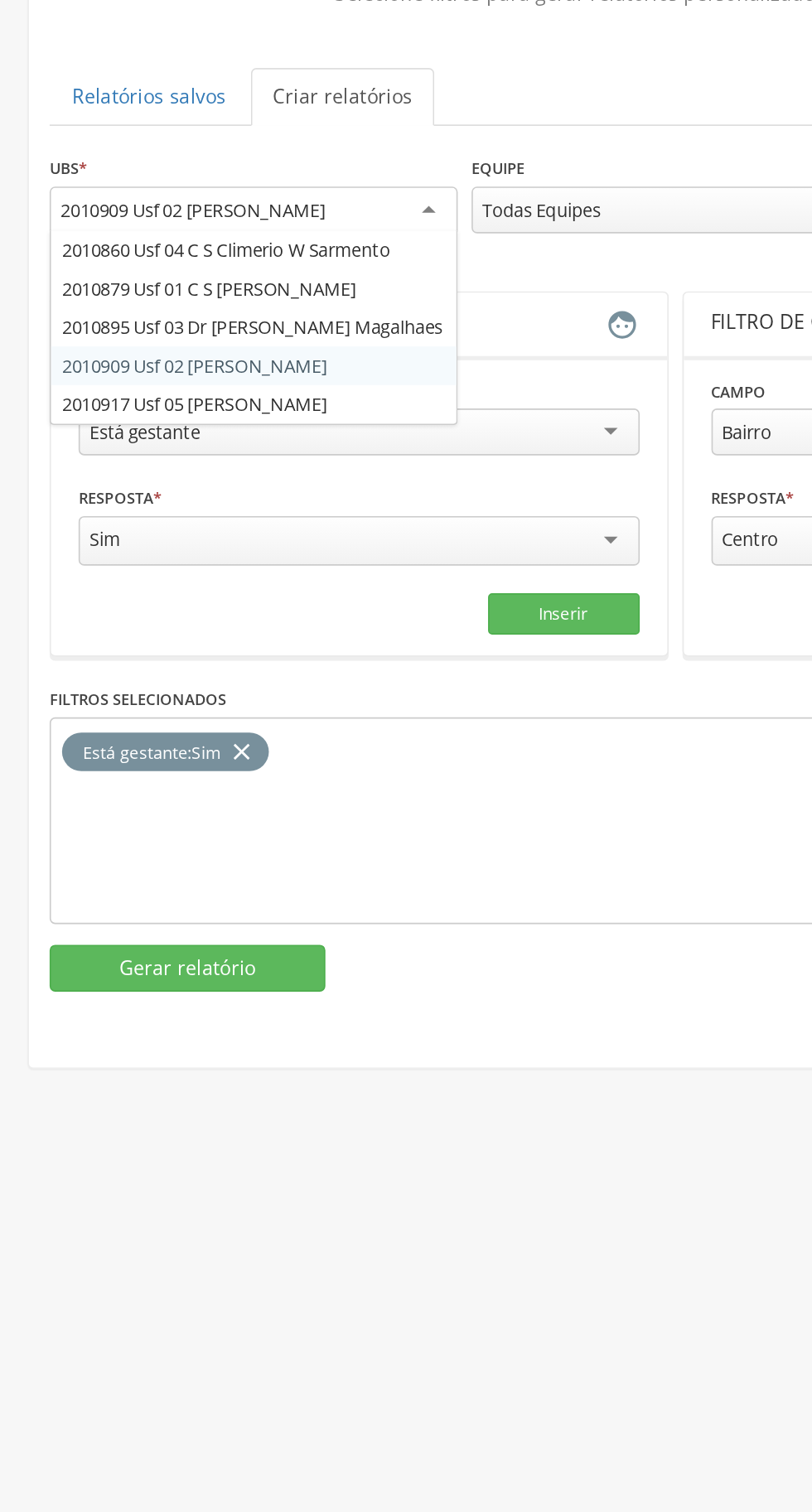
click at [206, 388] on div "**********" at bounding box center [406, 485] width 753 height 503
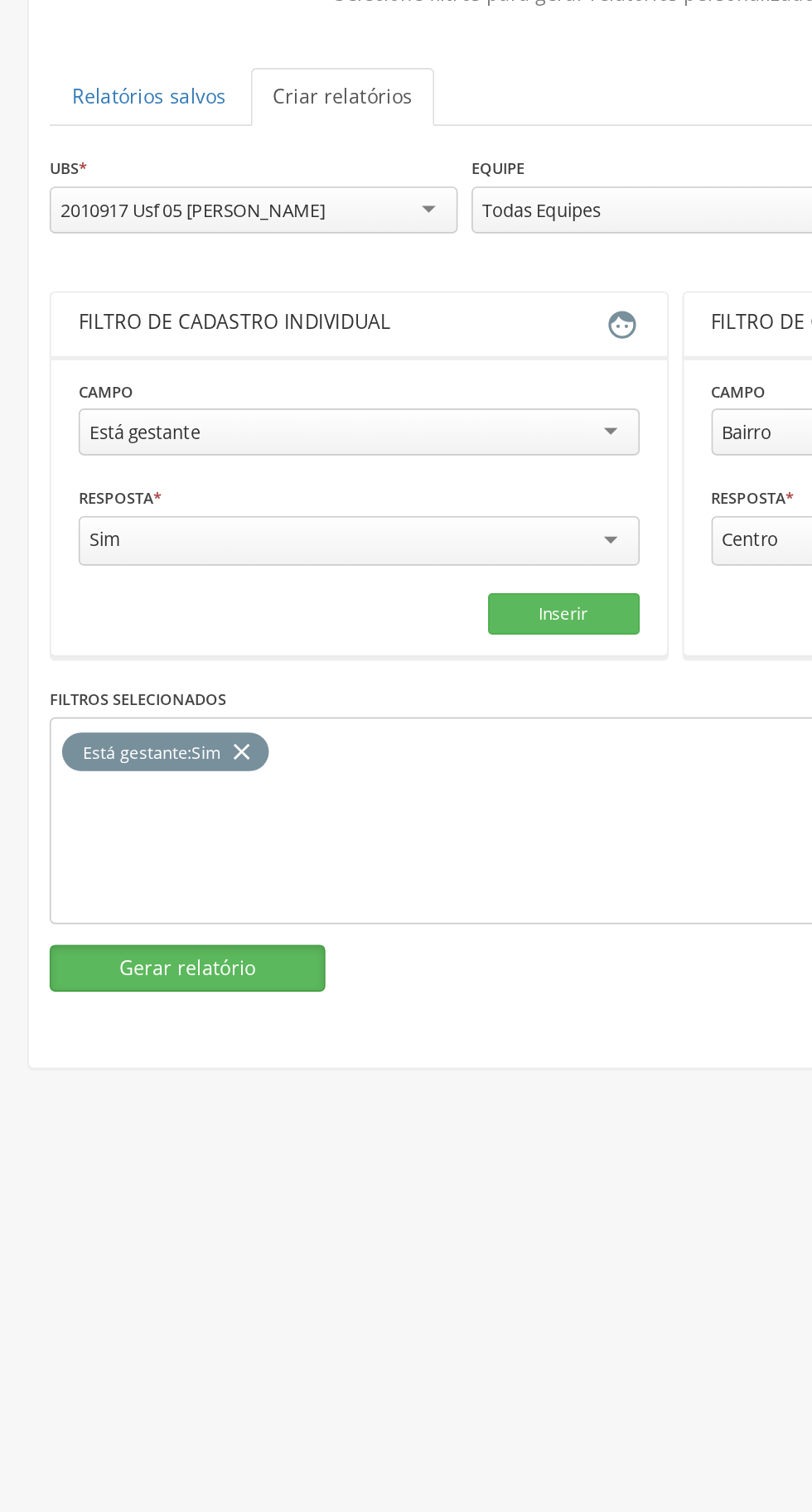
click at [135, 719] on button "Gerar relatório" at bounding box center [113, 723] width 166 height 28
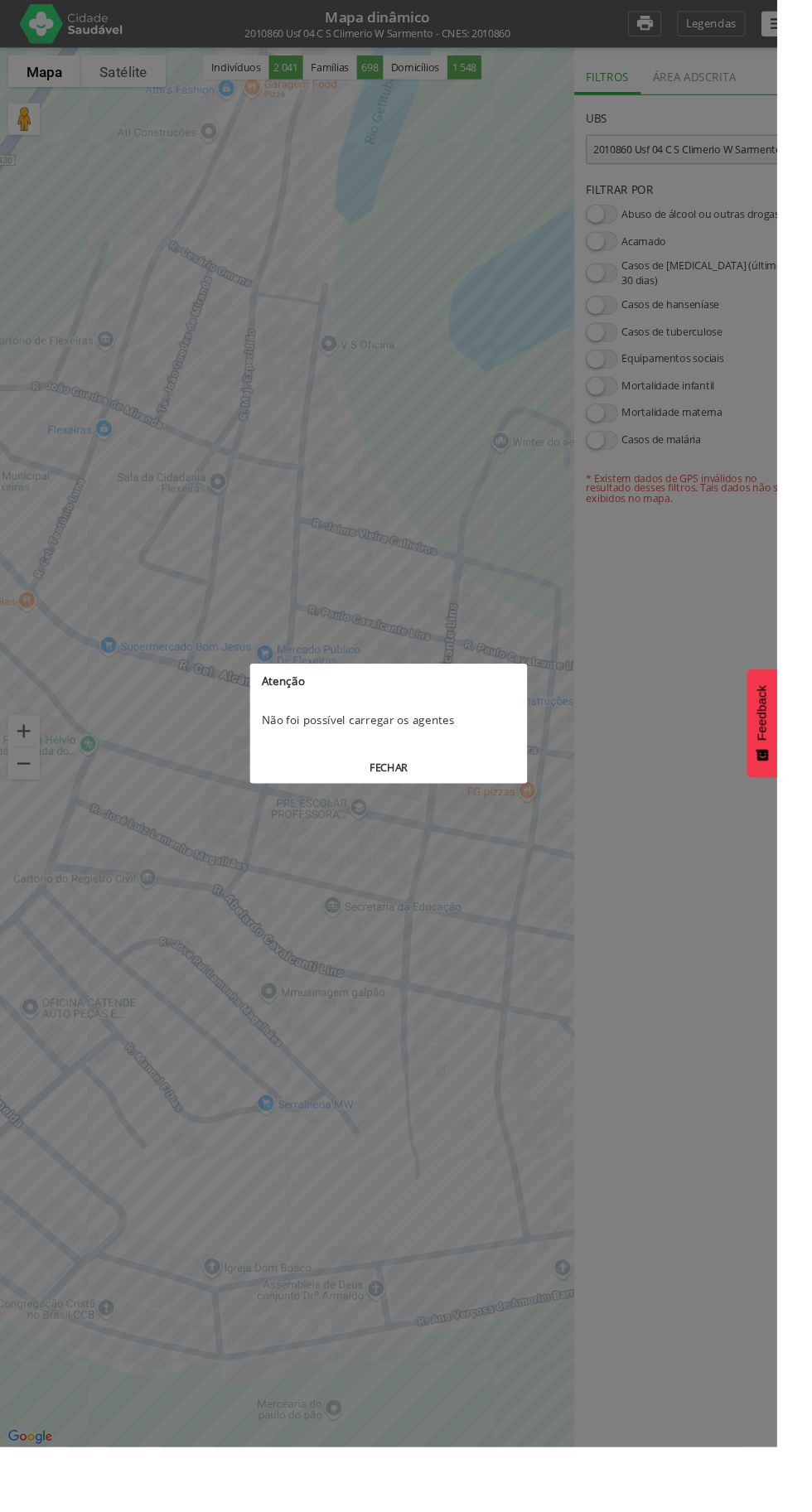
click at [403, 803] on button "FECHAR" at bounding box center [406, 803] width 290 height 31
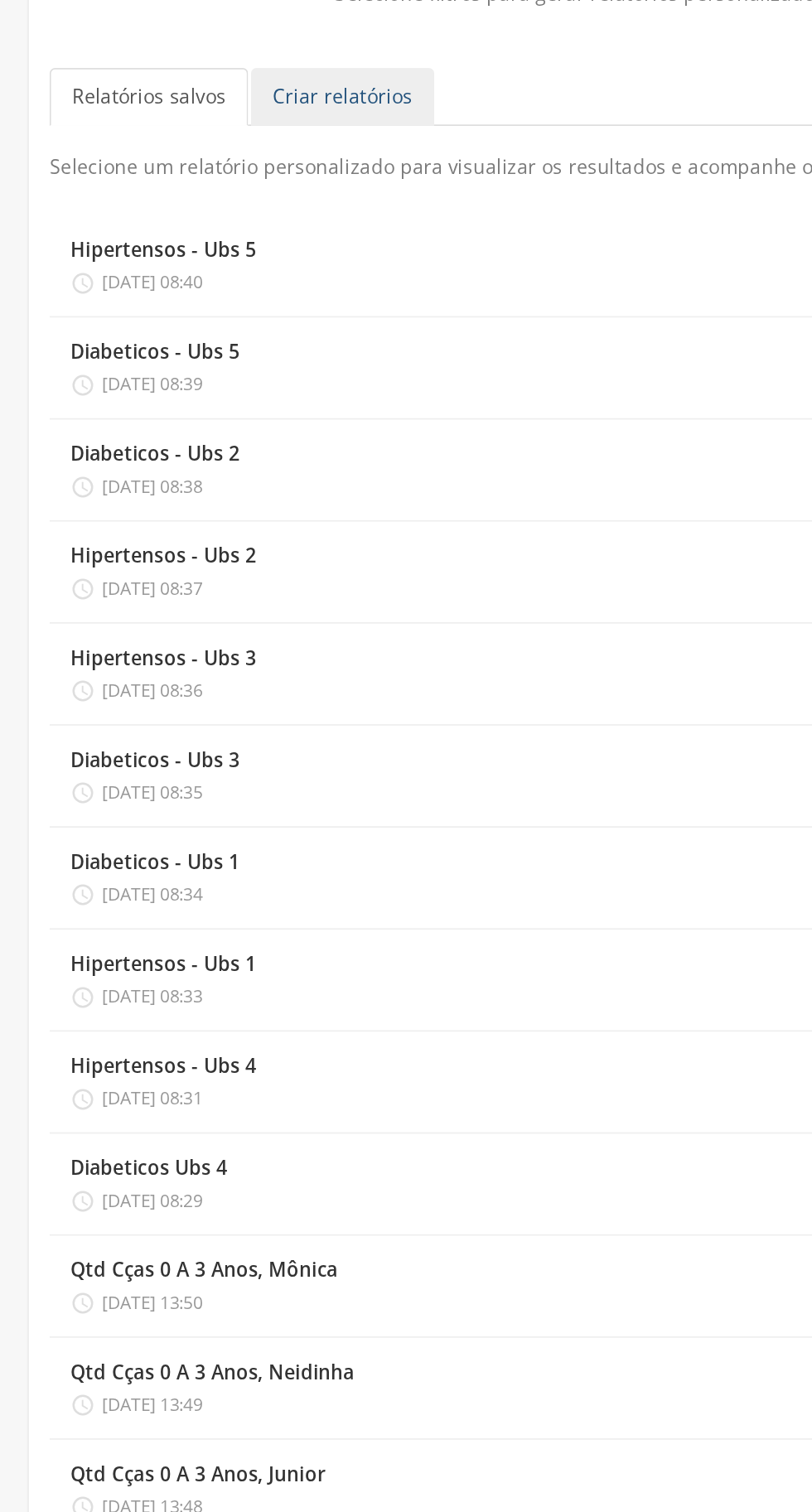
click at [203, 193] on link "Criar relatórios" at bounding box center [205, 200] width 110 height 35
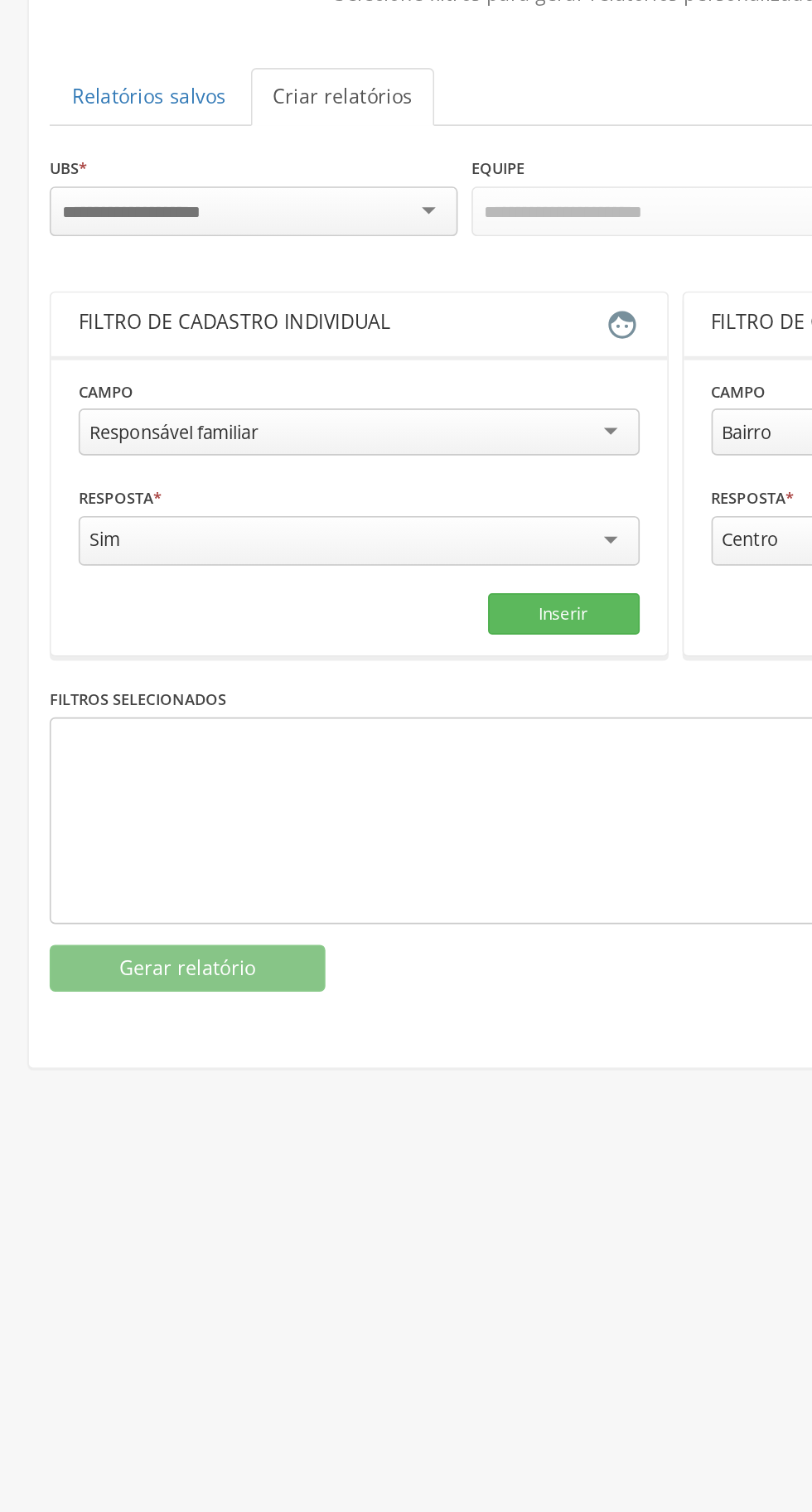
click at [349, 387] on div "Responsável familiar" at bounding box center [216, 400] width 338 height 28
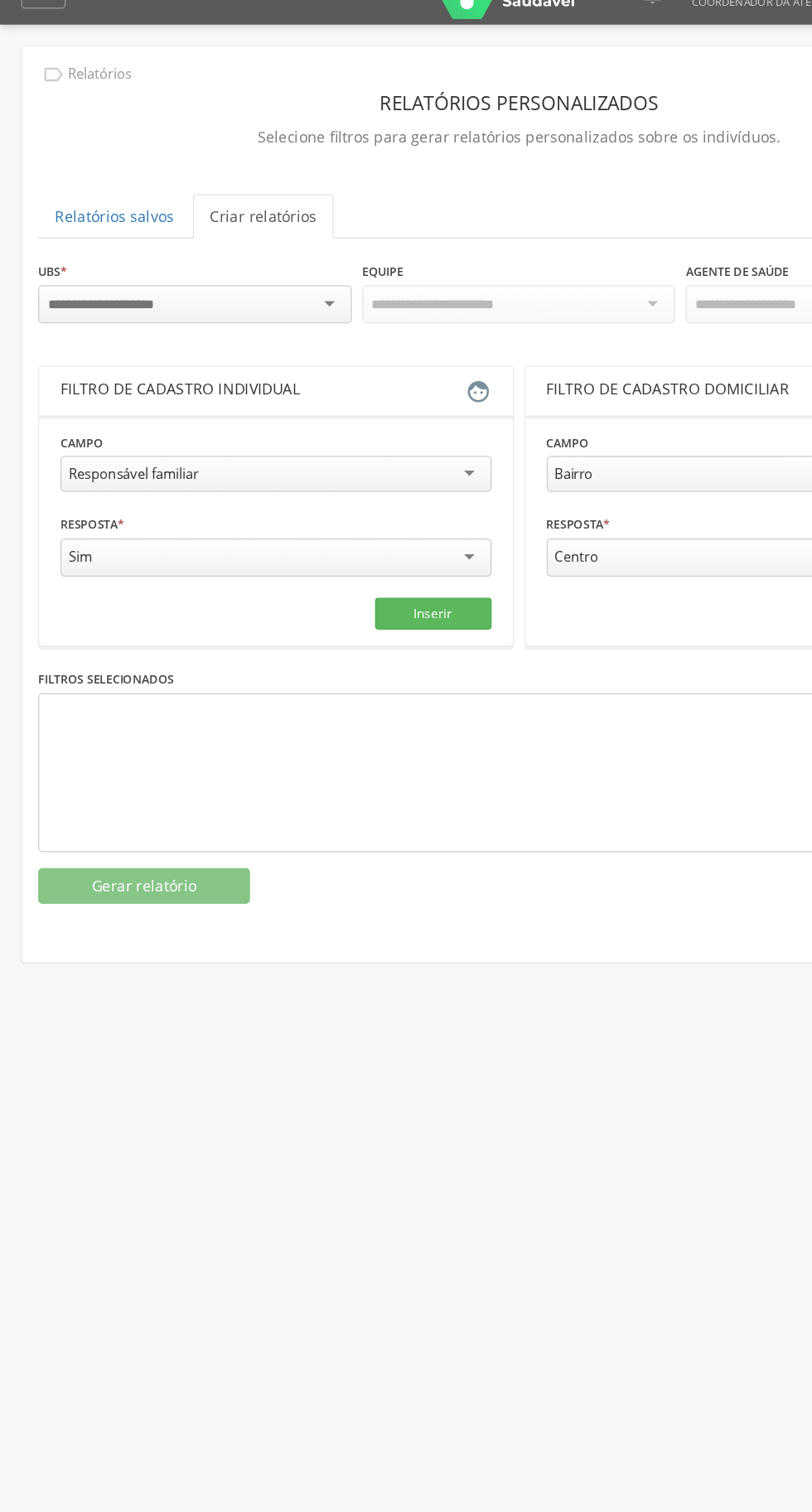
scroll to position [15, 0]
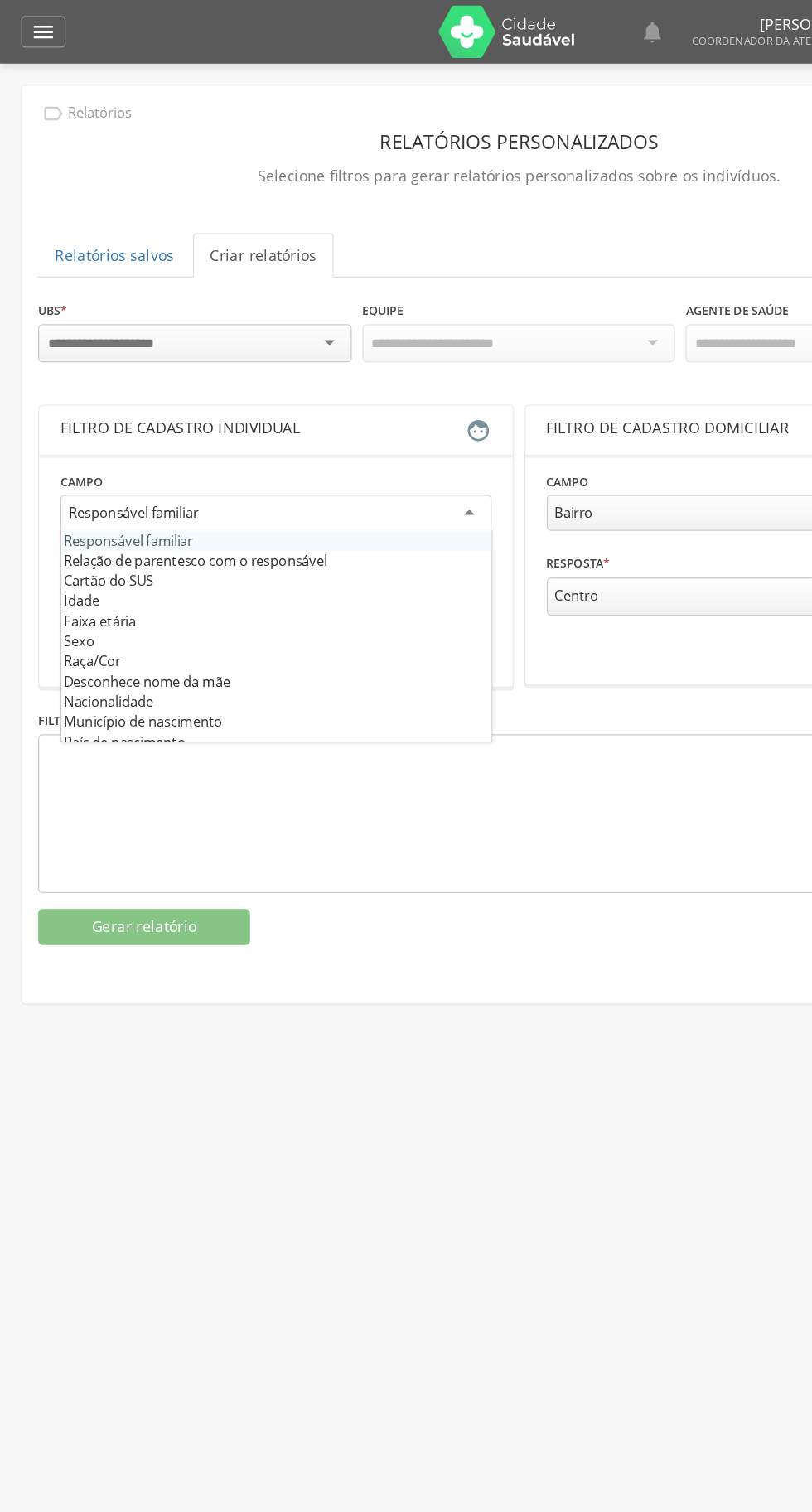
click at [28, 32] on icon "" at bounding box center [34, 25] width 20 height 20
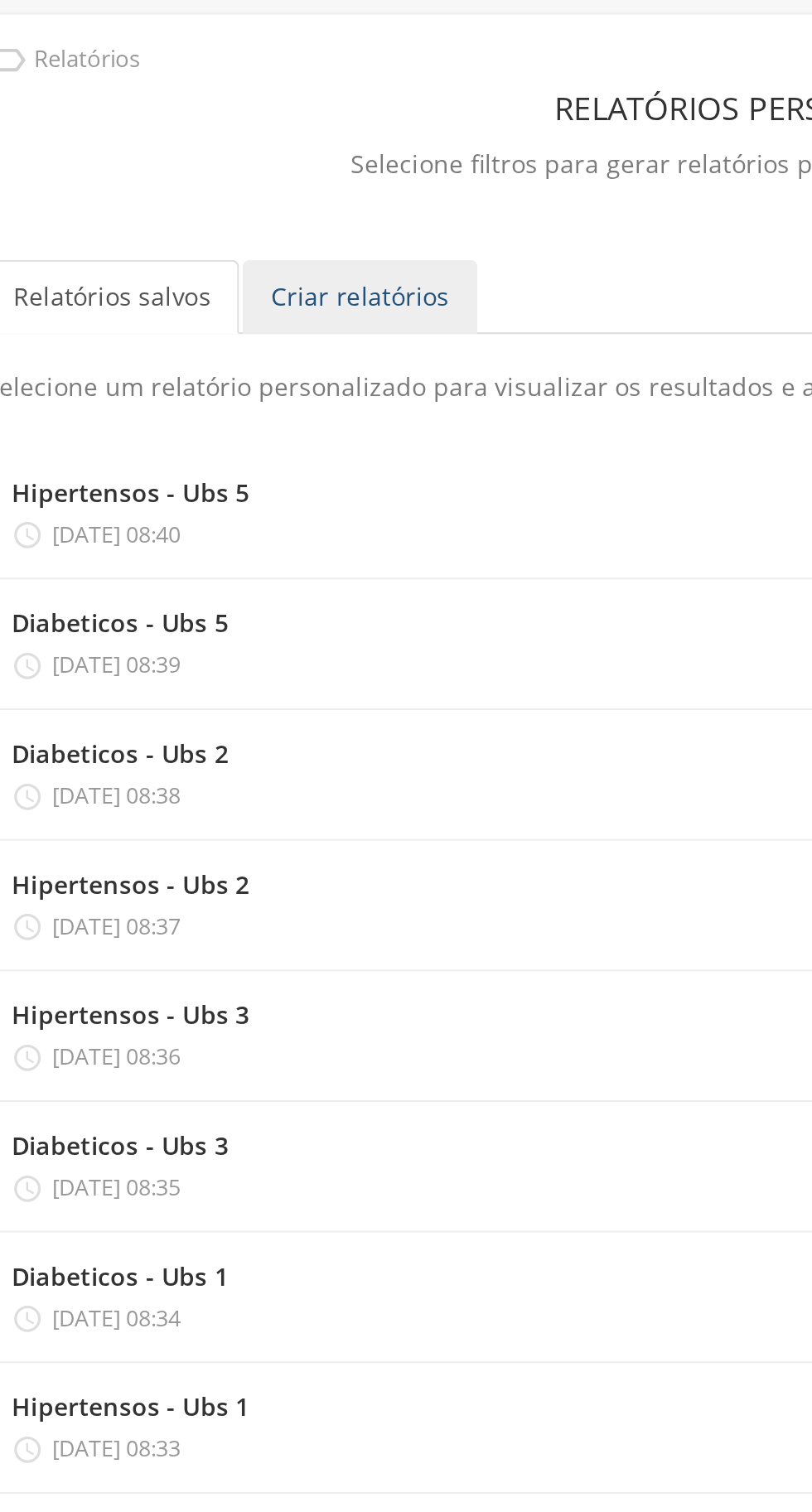
click at [204, 192] on link "Criar relatórios" at bounding box center [205, 200] width 110 height 35
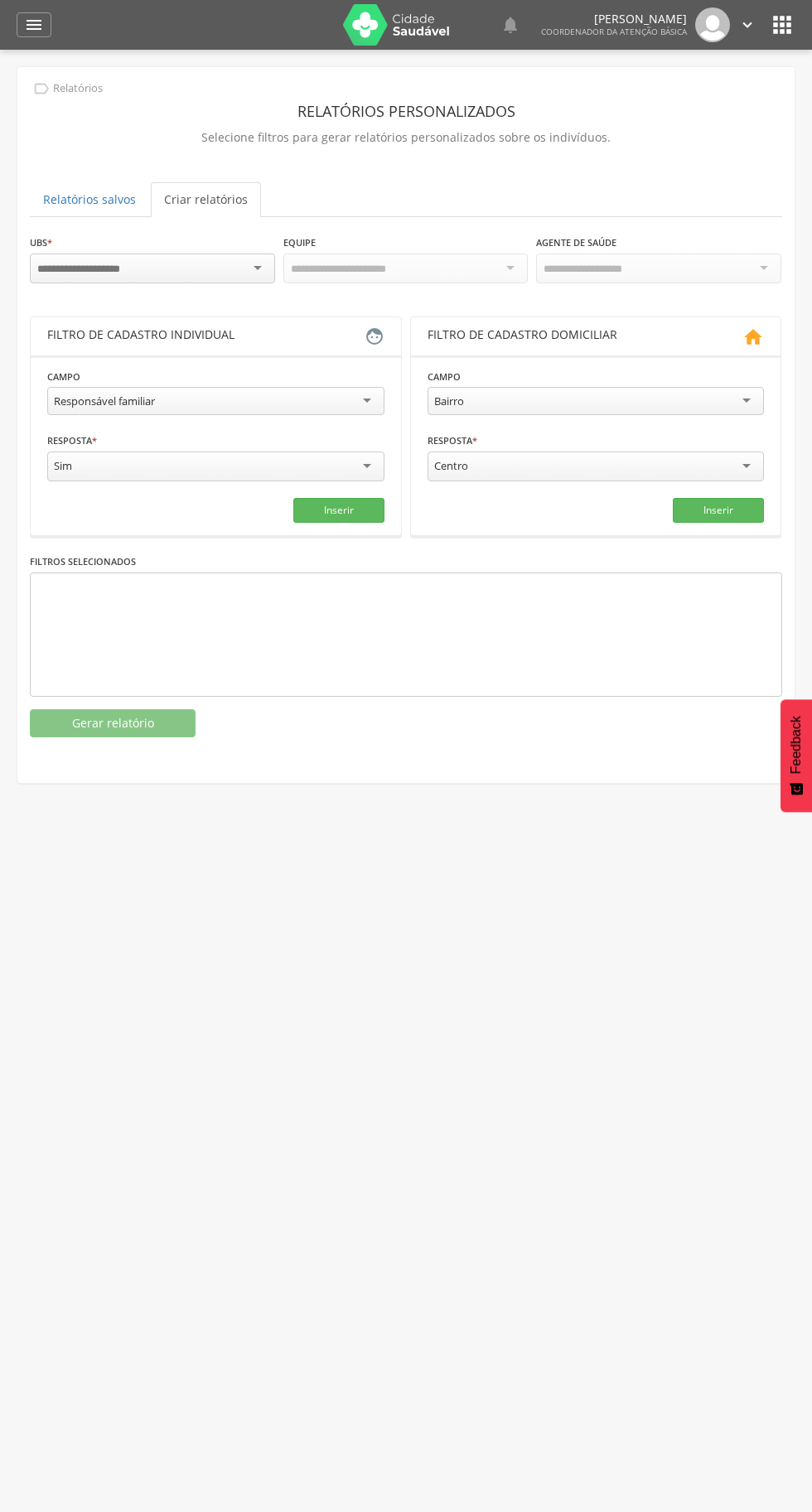
click at [26, 20] on icon "" at bounding box center [34, 25] width 20 height 20
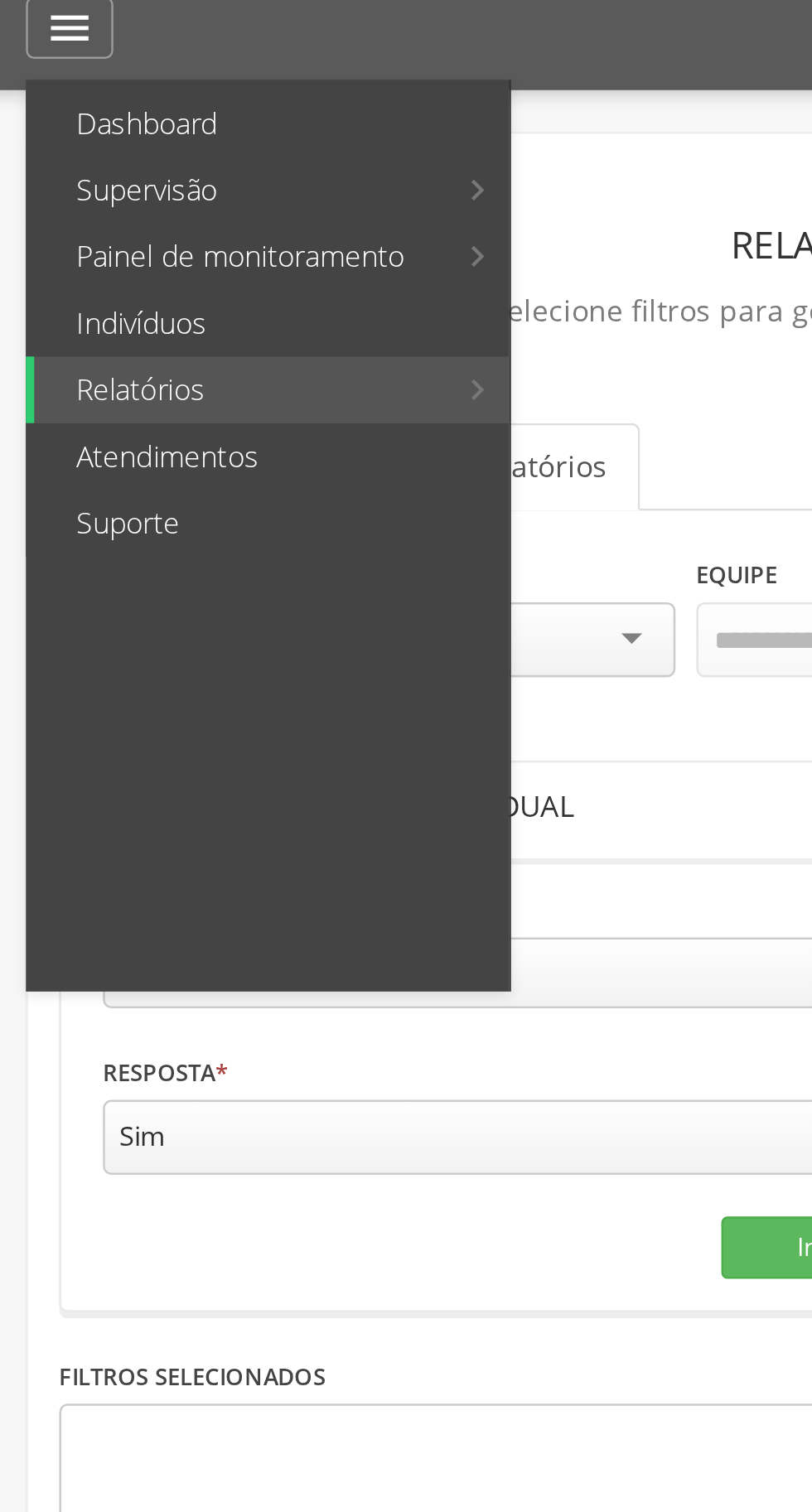
click at [164, 113] on link "Painel de monitoramento" at bounding box center [102, 116] width 164 height 26
click at [267, 64] on link "Indicadores" at bounding box center [291, 63] width 161 height 26
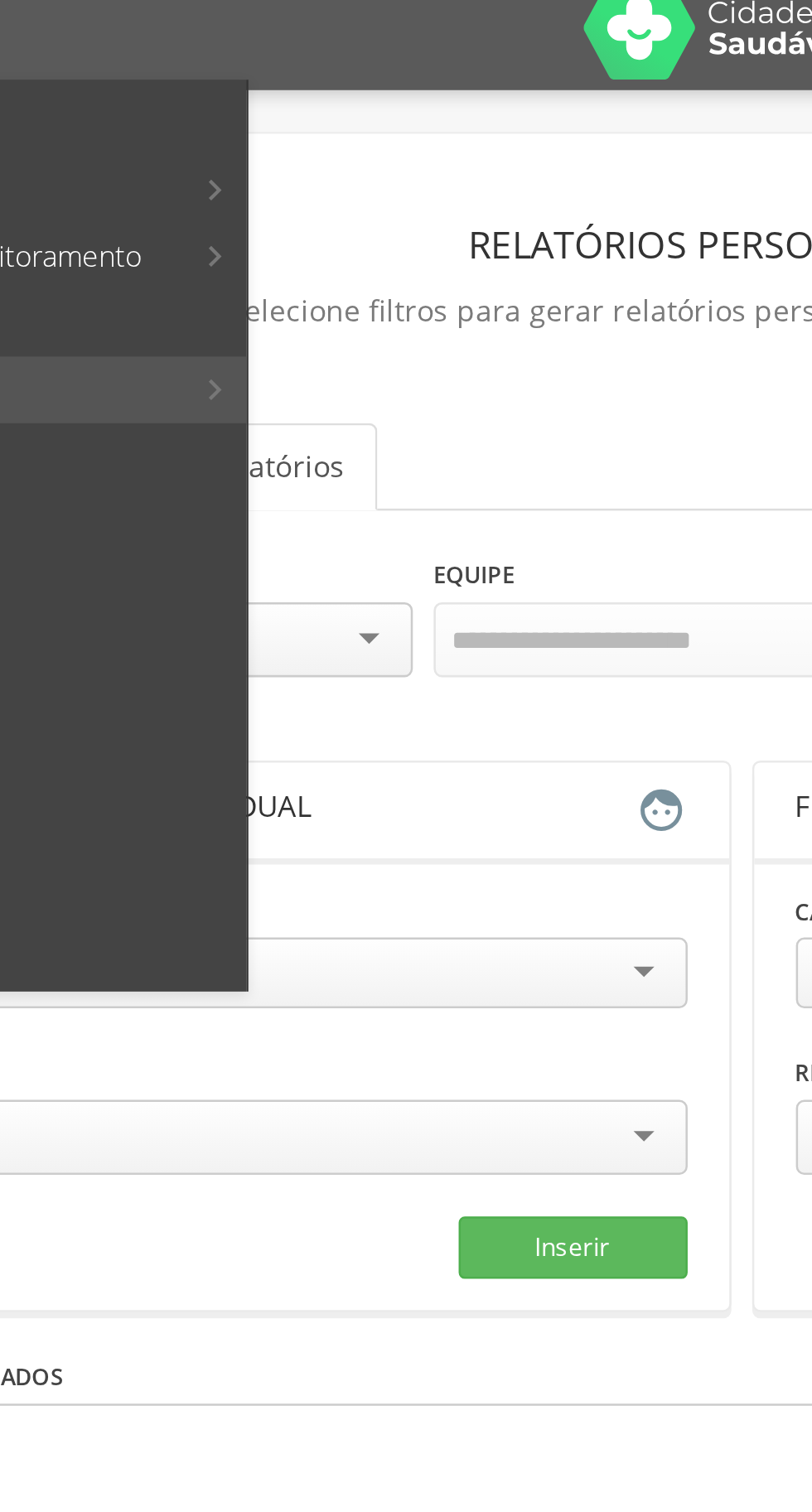
click at [298, 89] on link "Sala de situação" at bounding box center [304, 89] width 186 height 26
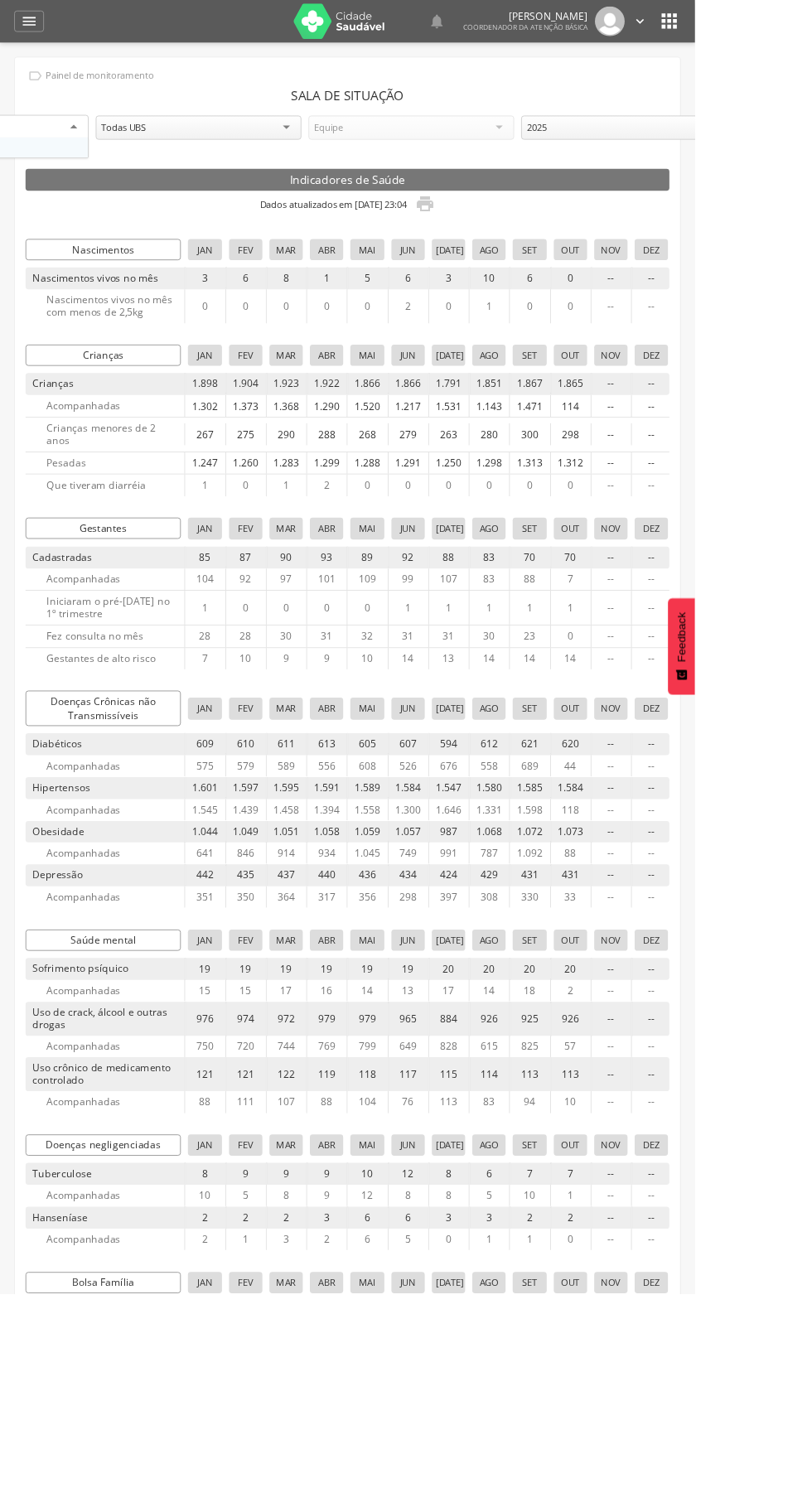
click at [468, 142] on div "Equipe" at bounding box center [480, 149] width 240 height 28
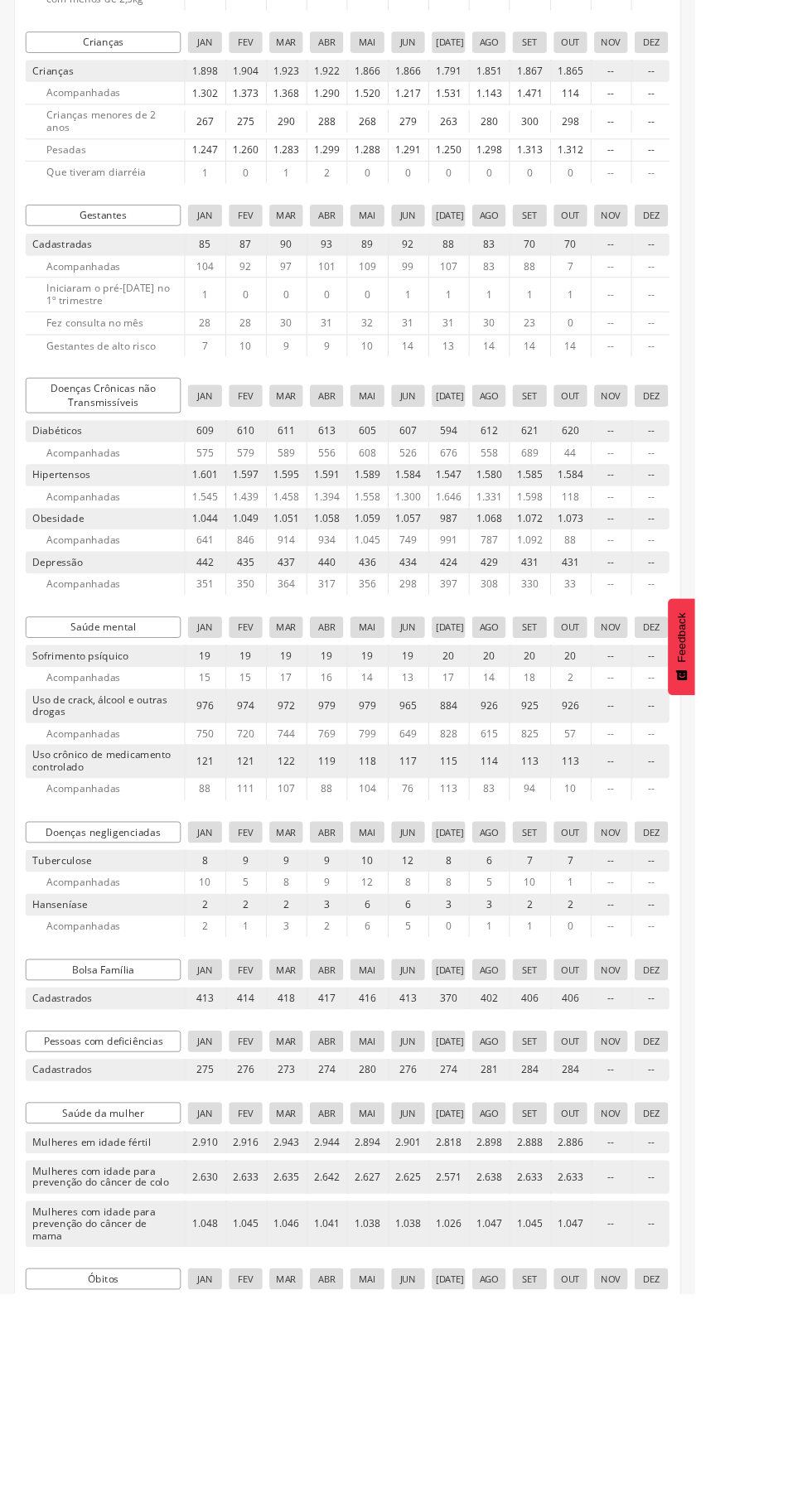
scroll to position [376, 0]
